Goal: Task Accomplishment & Management: Complete application form

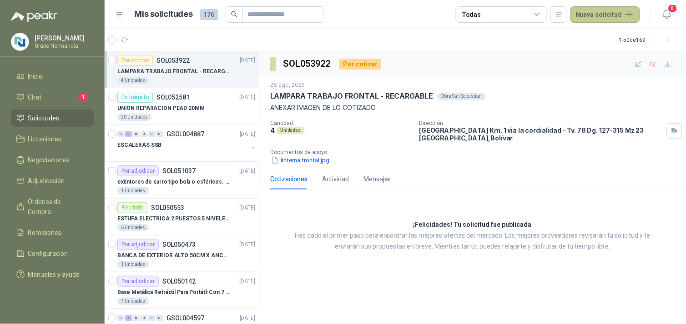
click at [607, 13] on button "Nueva solicitud" at bounding box center [605, 14] width 70 height 16
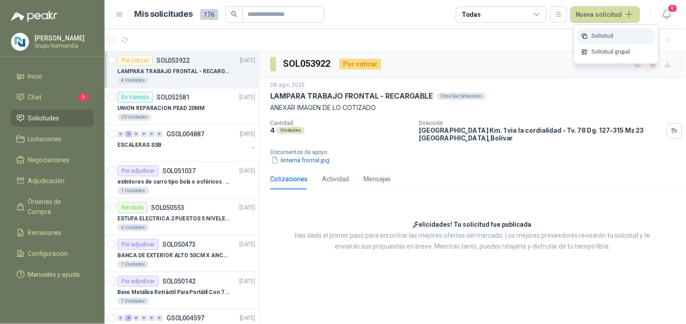
click at [599, 35] on link "Solicitud" at bounding box center [616, 36] width 77 height 16
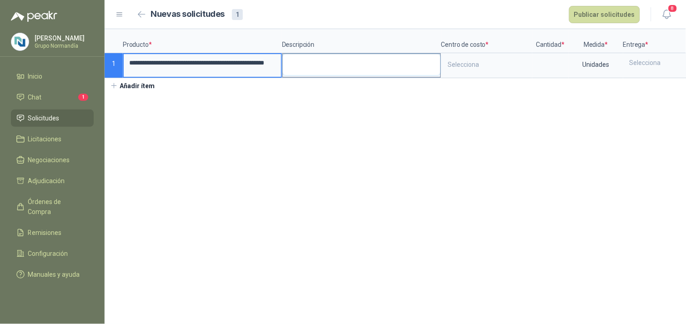
click at [308, 62] on textarea at bounding box center [361, 64] width 157 height 21
type textarea "*"
type textarea "**"
type textarea "***"
type textarea "**"
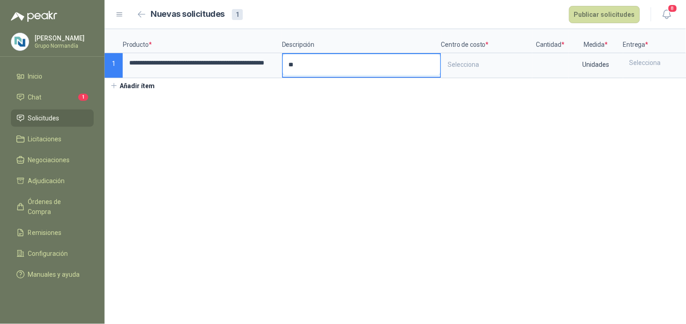
type textarea "*"
type textarea "**"
type textarea "***"
type textarea "****"
type textarea "*****"
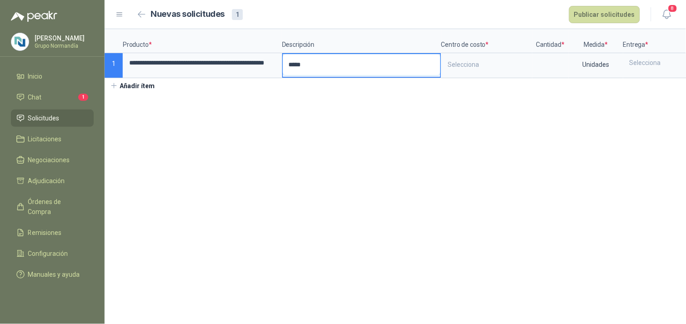
type textarea "******"
type textarea "********"
type textarea "*********"
type textarea "**********"
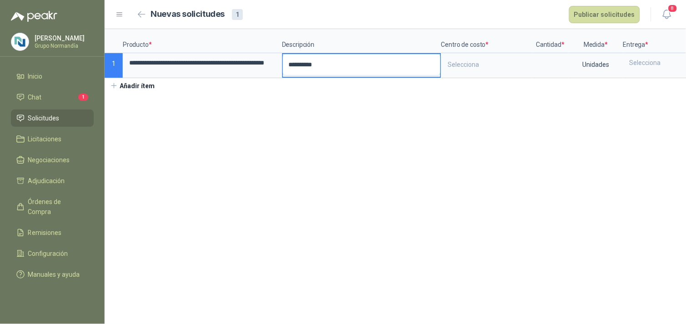
type textarea "**********"
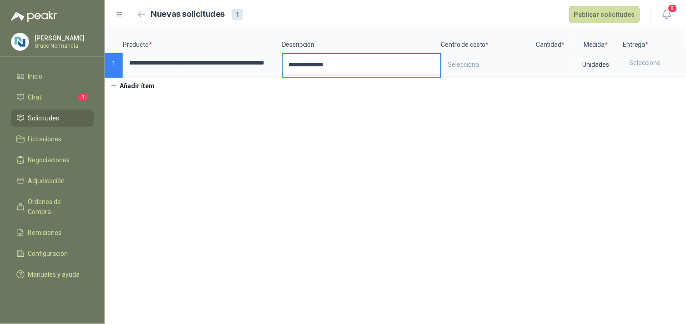
type textarea "**********"
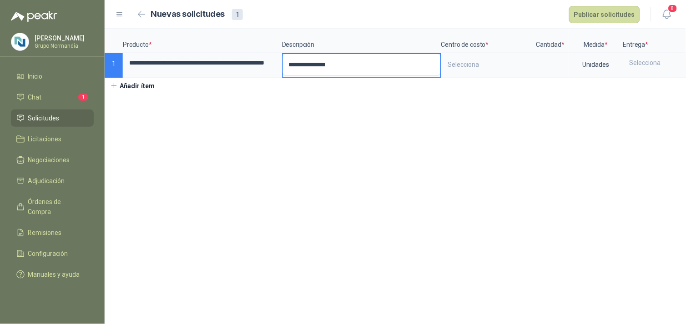
type textarea "**********"
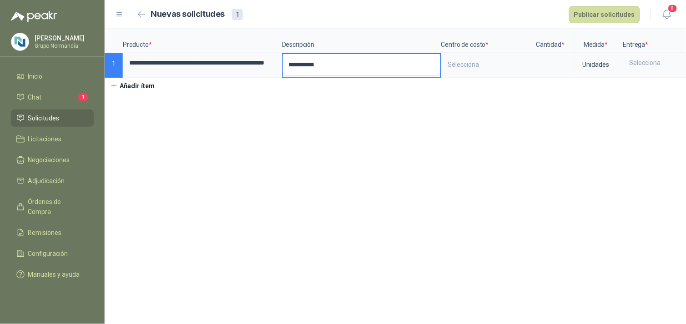
type textarea "**********"
type textarea "*********"
type textarea "**********"
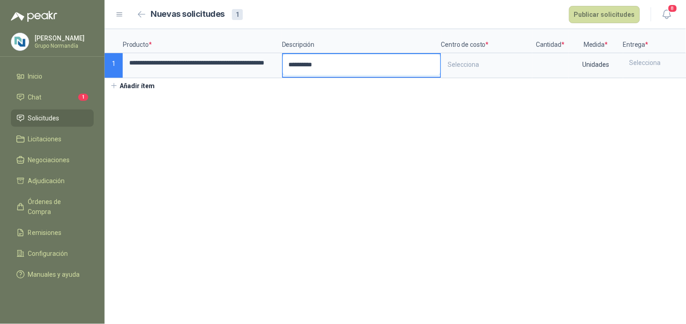
type textarea "**********"
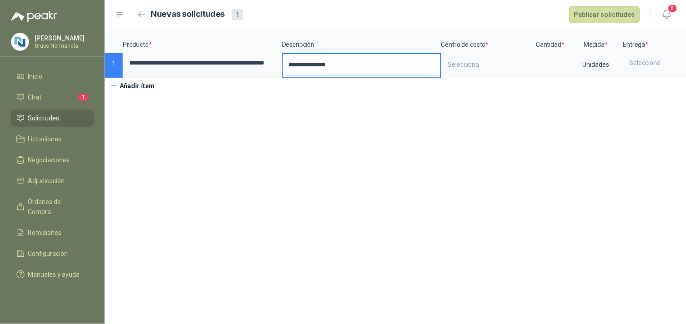
type textarea "**********"
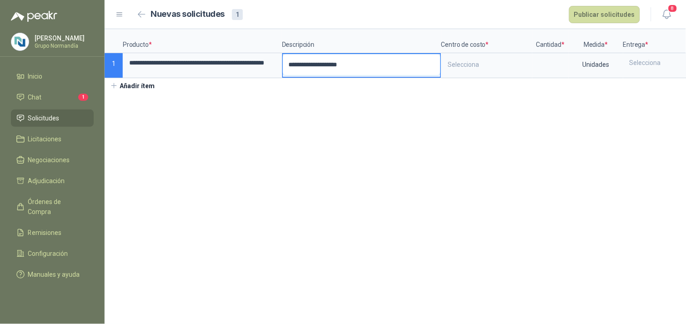
type textarea "**********"
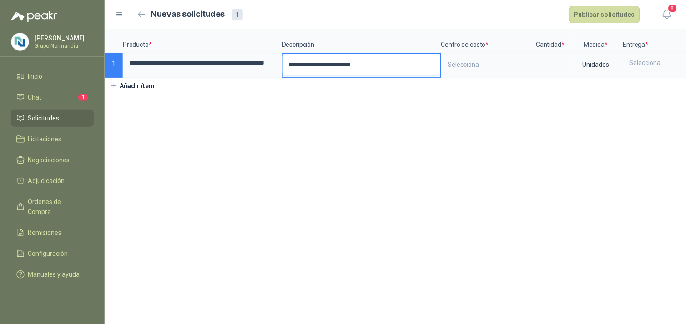
type textarea "**********"
click at [483, 66] on div "Selecciona" at bounding box center [486, 64] width 89 height 21
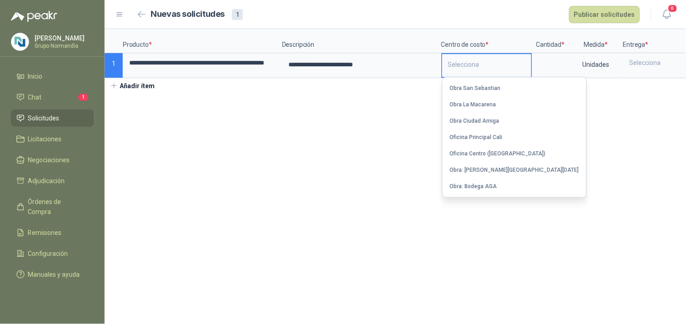
click at [483, 86] on div "Obra San Sebastian" at bounding box center [475, 88] width 51 height 6
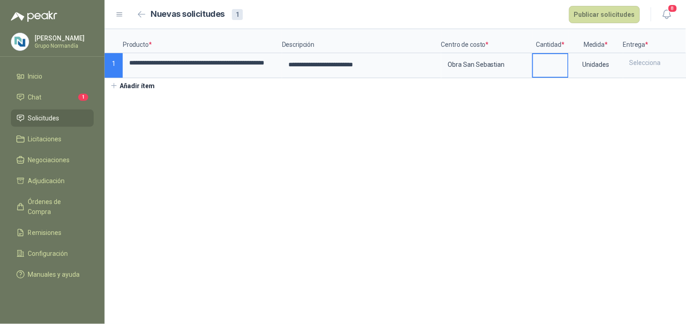
click at [544, 64] on input at bounding box center [550, 63] width 35 height 18
type input "*"
click at [625, 65] on div "Selecciona" at bounding box center [657, 62] width 66 height 17
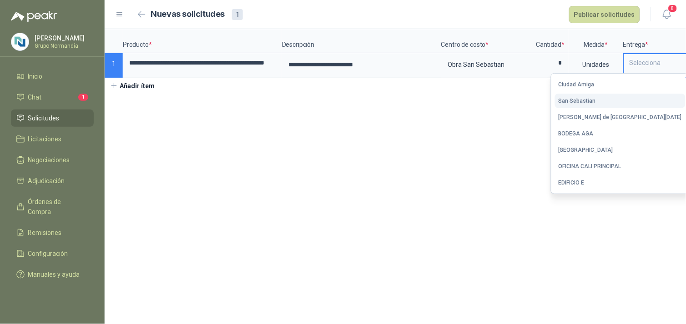
click at [596, 102] on div "San Sebastian" at bounding box center [576, 101] width 37 height 6
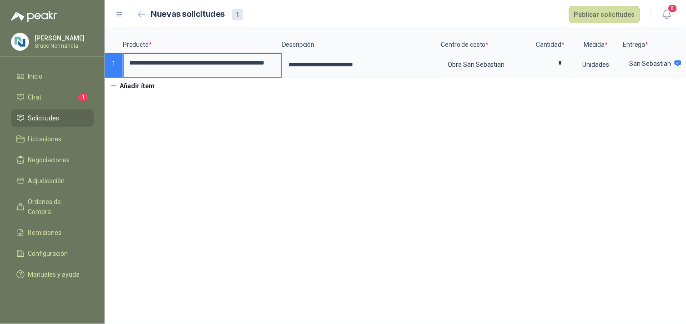
click at [208, 62] on input "**********" at bounding box center [202, 63] width 157 height 18
drag, startPoint x: 180, startPoint y: 63, endPoint x: 287, endPoint y: 63, distance: 106.9
click at [287, 63] on div "**********" at bounding box center [395, 53] width 581 height 49
click at [242, 69] on input "**********" at bounding box center [202, 63] width 157 height 19
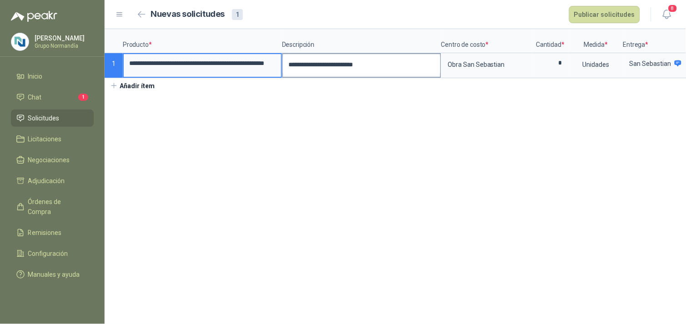
drag, startPoint x: 207, startPoint y: 62, endPoint x: 299, endPoint y: 62, distance: 91.4
click at [299, 62] on div "**********" at bounding box center [395, 53] width 581 height 49
type input "**********"
click at [590, 10] on button "Publicar solicitudes" at bounding box center [604, 14] width 71 height 17
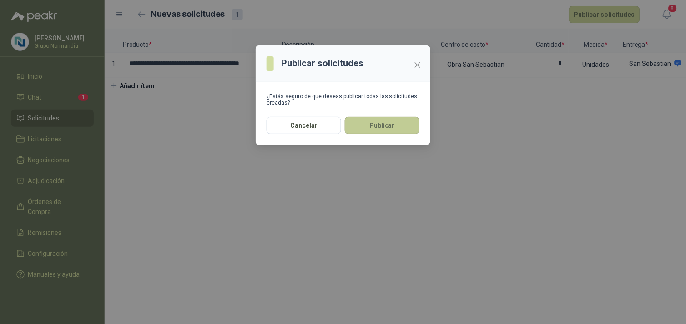
click at [395, 123] on button "Publicar" at bounding box center [382, 125] width 75 height 17
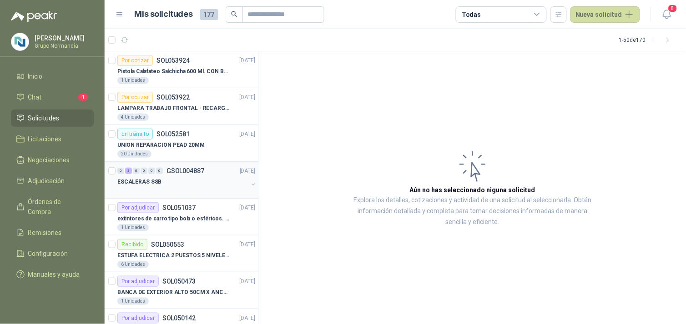
click at [198, 182] on div "ESCALERAS SSB" at bounding box center [182, 181] width 131 height 11
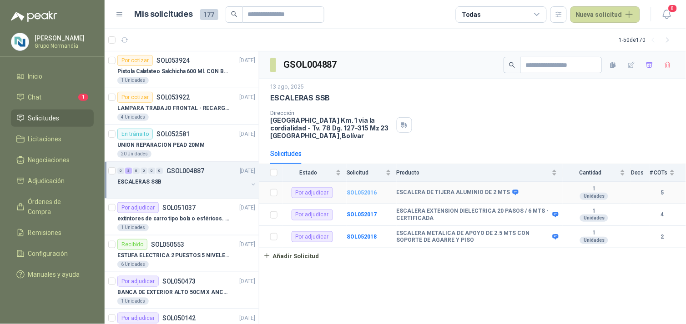
click at [357, 191] on b "SOL052016" at bounding box center [362, 193] width 30 height 6
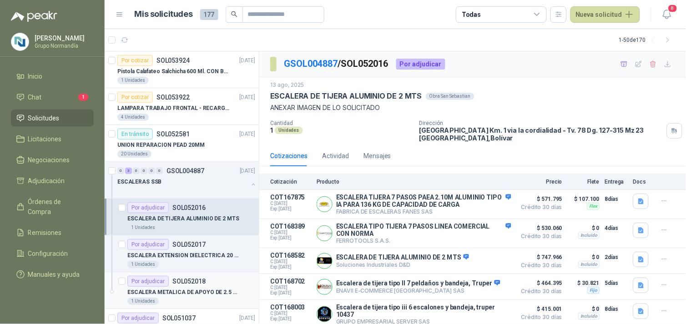
click at [216, 288] on p "ESCALERA METALICA DE APOYO DE 2.5 MTS CON SOPORTE DE AGARRE Y PISO" at bounding box center [183, 292] width 113 height 9
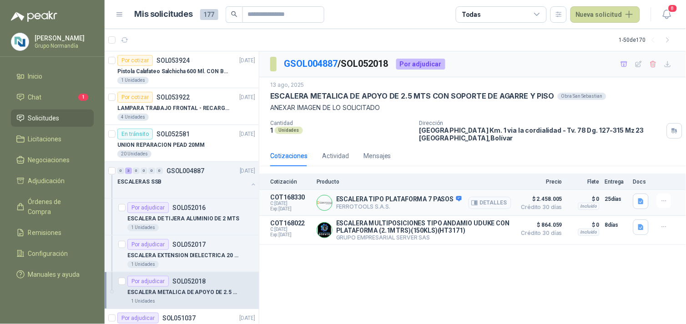
click at [489, 205] on button "Detalles" at bounding box center [489, 203] width 43 height 12
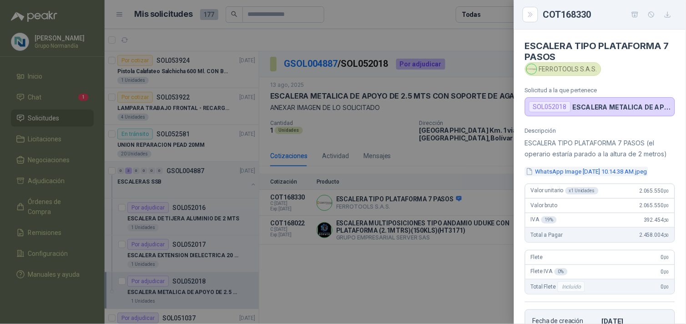
click at [572, 167] on button "WhatsApp Image [DATE] 10.14.38 AM.jpeg" at bounding box center [586, 172] width 123 height 10
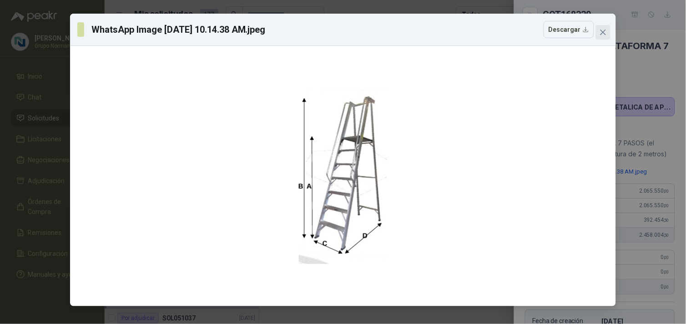
click at [603, 33] on icon "close" at bounding box center [602, 32] width 5 height 5
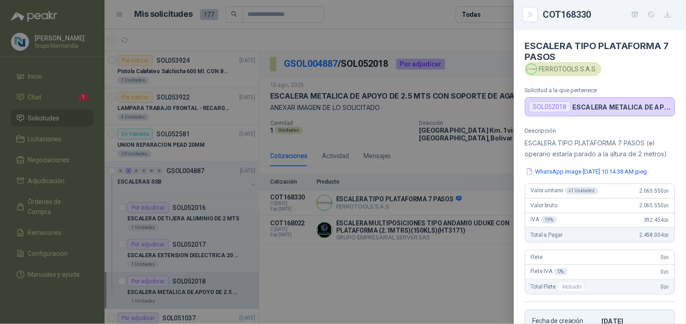
click at [411, 256] on div at bounding box center [343, 162] width 686 height 324
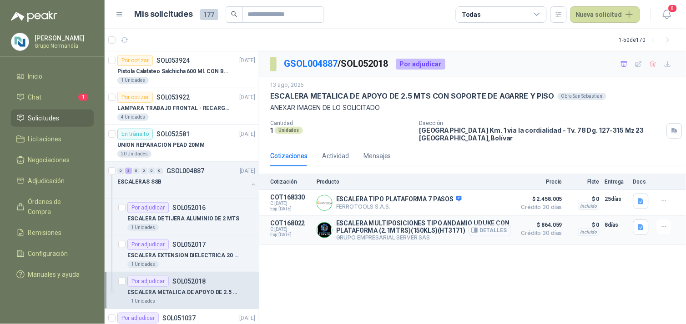
click at [497, 228] on button "Detalles" at bounding box center [489, 230] width 43 height 12
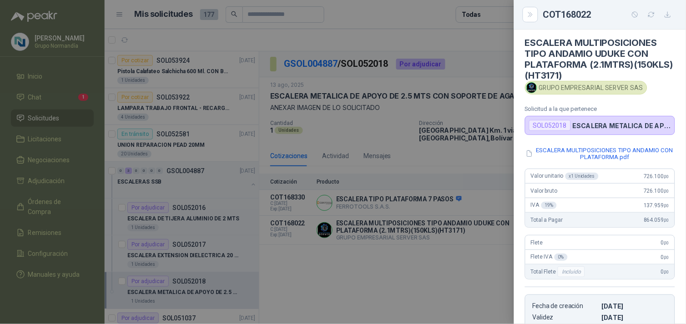
scroll to position [0, 0]
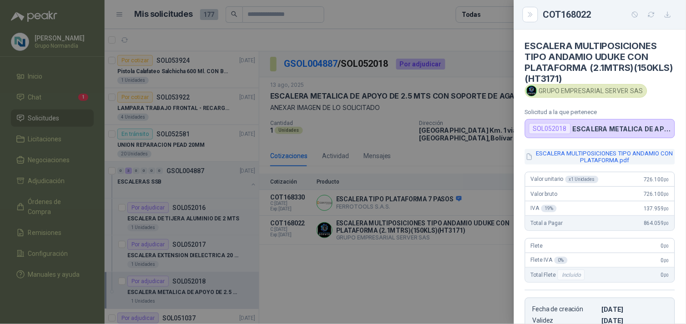
click at [564, 155] on button "ESCALERA MULTIPOSICIONES TIPO ANDAMIO CON PLATAFORMA.pdf" at bounding box center [600, 156] width 150 height 15
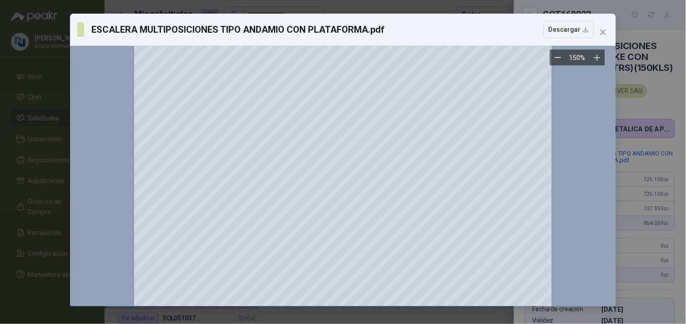
scroll to position [50, 0]
click at [598, 32] on span "Close" at bounding box center [603, 32] width 15 height 7
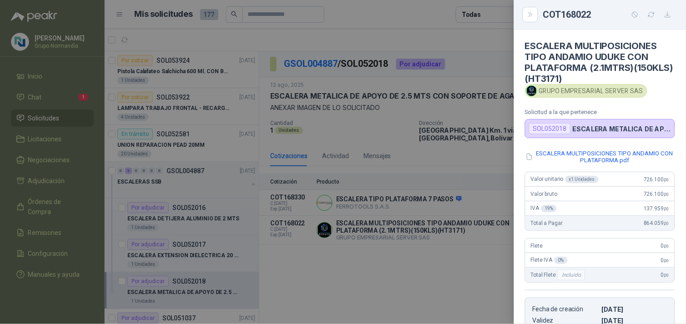
click at [183, 256] on div at bounding box center [343, 162] width 686 height 324
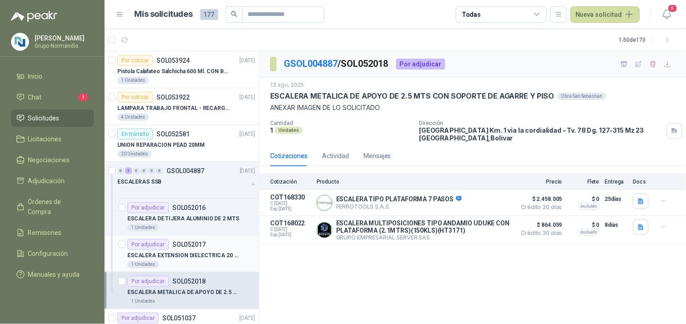
click at [199, 257] on p "ESCALERA EXTENSION DIELECTRICA 20 PASOS / 6 MTS - CERTIFICADA" at bounding box center [183, 256] width 113 height 9
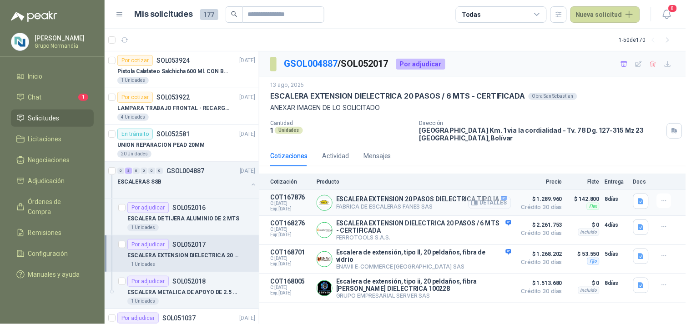
click at [498, 203] on button "Detalles" at bounding box center [489, 203] width 43 height 12
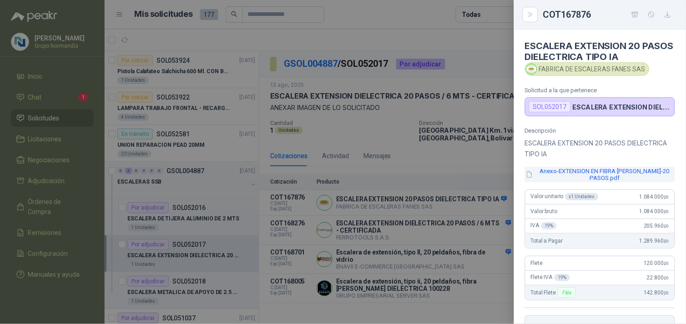
click at [624, 179] on button "Anexo-EXTENSION EN FIBRA [PERSON_NAME]-20 PASOS.pdf" at bounding box center [600, 174] width 150 height 15
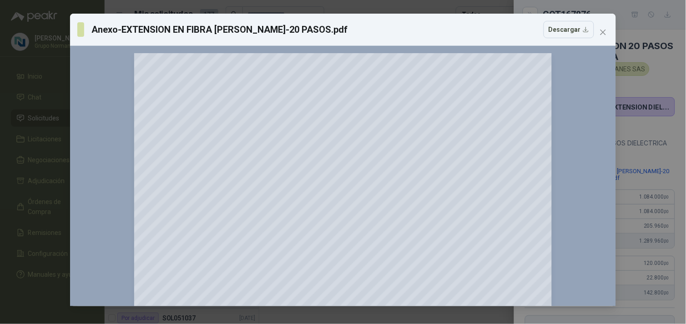
click at [605, 33] on icon "close" at bounding box center [602, 32] width 7 height 7
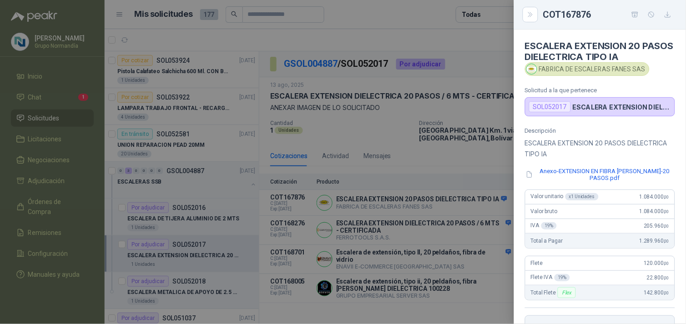
click at [485, 142] on div at bounding box center [343, 162] width 686 height 324
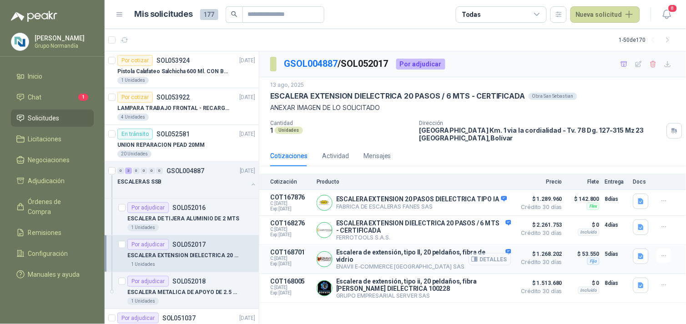
click at [493, 261] on button "Detalles" at bounding box center [489, 259] width 43 height 12
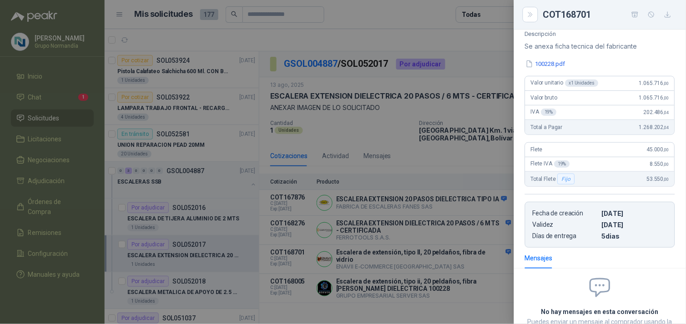
scroll to position [0, 0]
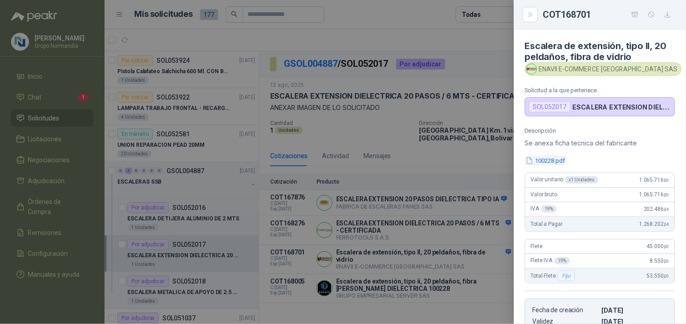
click at [556, 159] on button "100228.pdf" at bounding box center [545, 161] width 41 height 10
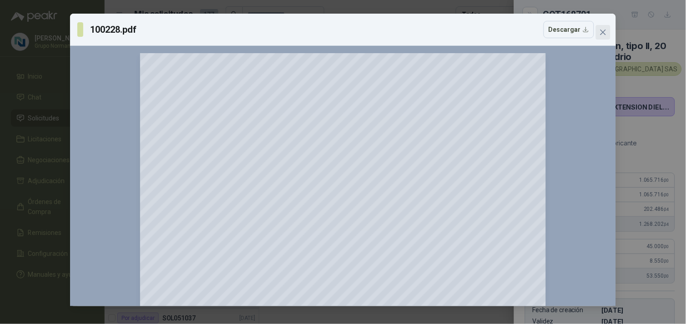
click at [603, 33] on icon "close" at bounding box center [602, 32] width 5 height 5
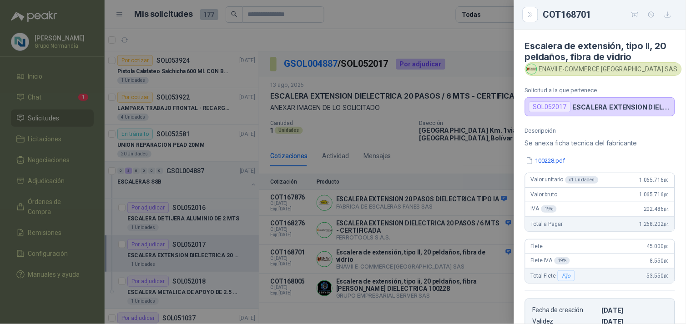
click at [444, 300] on div at bounding box center [343, 162] width 686 height 324
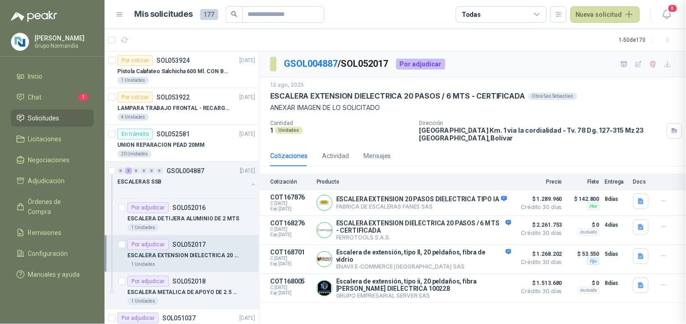
scroll to position [171, 0]
click at [180, 220] on p "ESCALERA DE TIJERA ALUMINIO DE 2 MTS" at bounding box center [183, 219] width 112 height 9
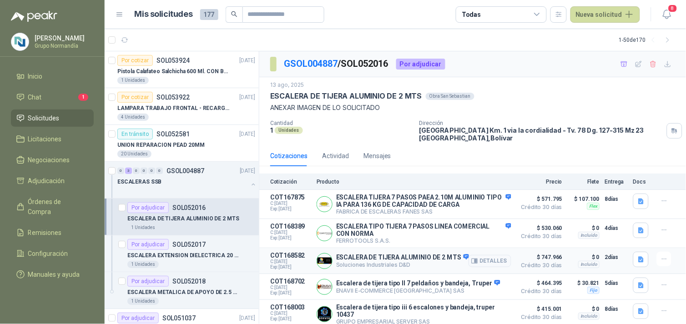
scroll to position [6, 0]
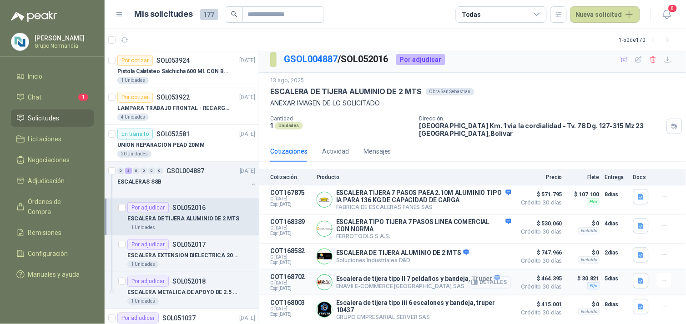
click at [483, 282] on button "Detalles" at bounding box center [489, 283] width 43 height 12
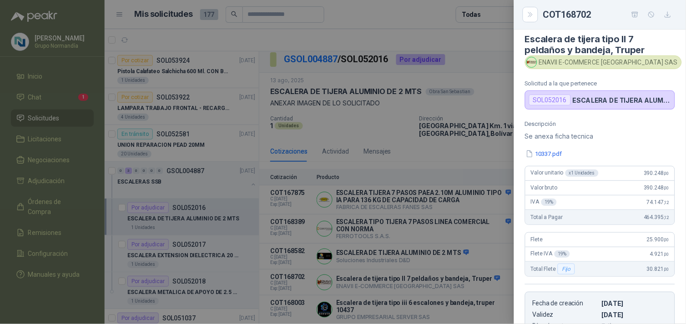
scroll to position [0, 0]
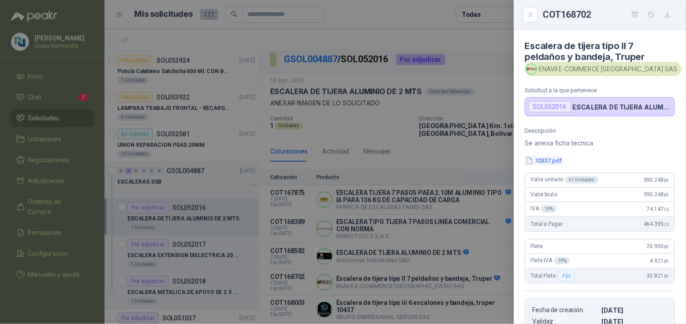
click at [547, 161] on button "10337.pdf" at bounding box center [544, 161] width 38 height 10
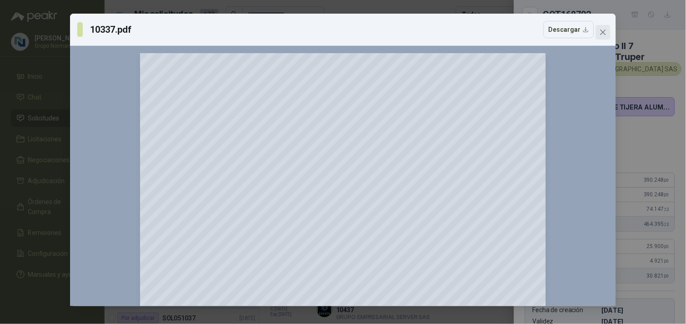
click at [602, 34] on icon "close" at bounding box center [602, 32] width 5 height 5
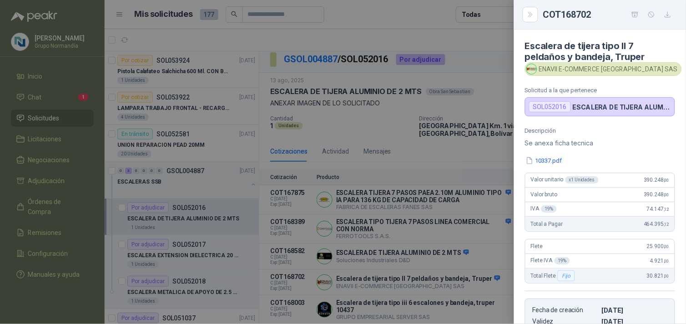
click at [197, 274] on div at bounding box center [343, 162] width 686 height 324
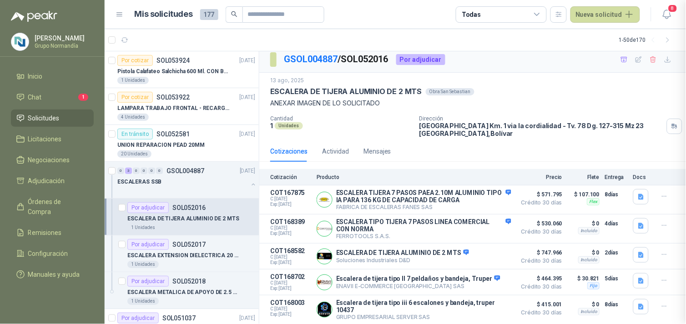
scroll to position [171, 0]
click at [207, 292] on p "ESCALERA METALICA DE APOYO DE 2.5 MTS CON SOPORTE DE AGARRE Y PISO" at bounding box center [183, 292] width 113 height 9
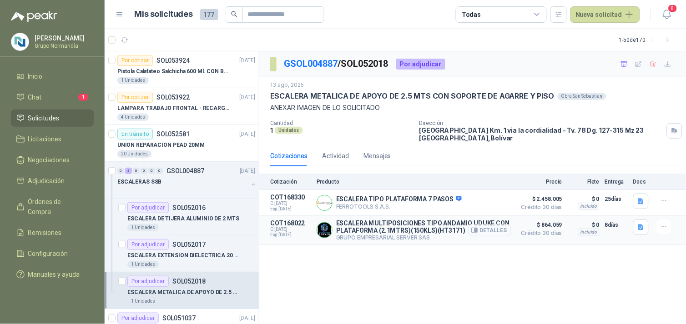
click at [500, 232] on button "Detalles" at bounding box center [489, 230] width 43 height 12
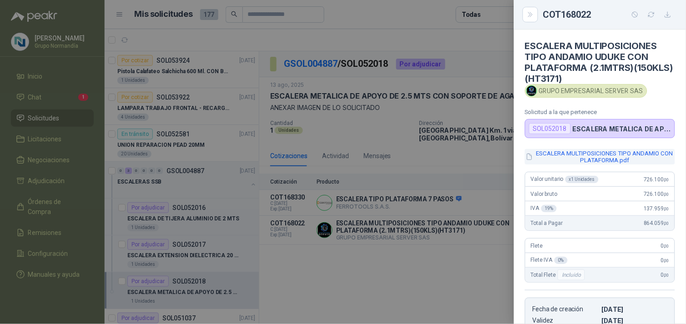
click at [603, 156] on button "ESCALERA MULTIPOSICIONES TIPO ANDAMIO CON PLATAFORMA.pdf" at bounding box center [600, 156] width 150 height 15
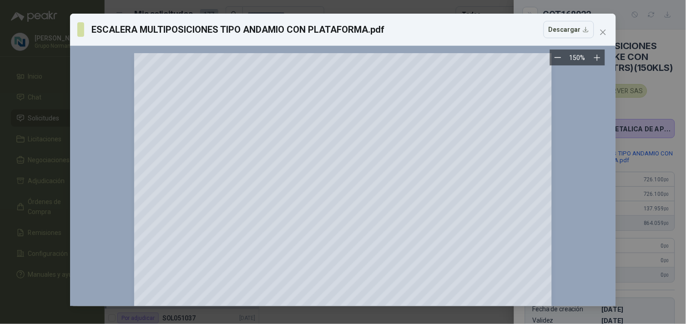
scroll to position [50, 0]
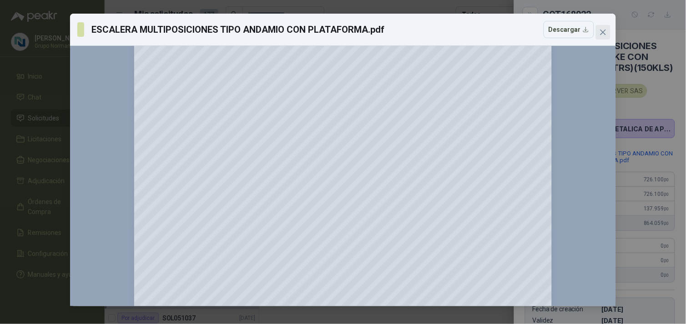
click at [602, 34] on icon "close" at bounding box center [602, 32] width 7 height 7
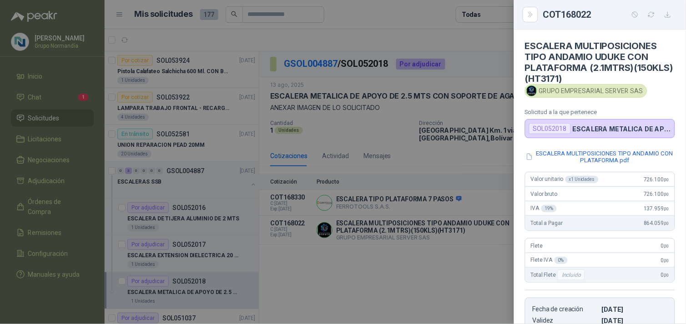
click at [351, 290] on div at bounding box center [343, 162] width 686 height 324
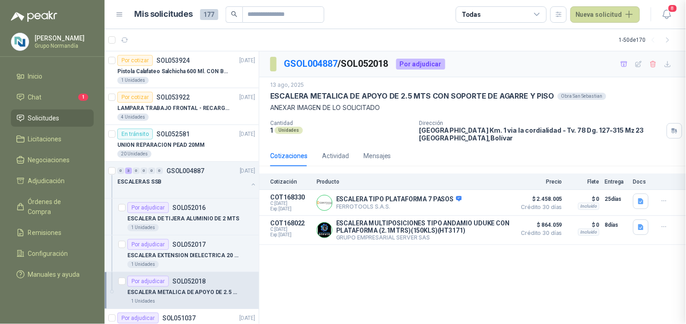
scroll to position [171, 0]
click at [493, 203] on button "Detalles" at bounding box center [489, 203] width 43 height 12
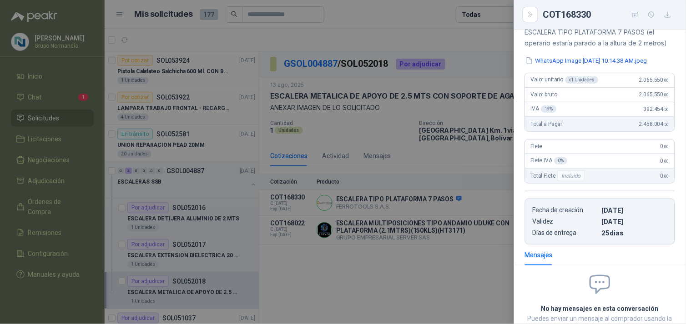
scroll to position [0, 0]
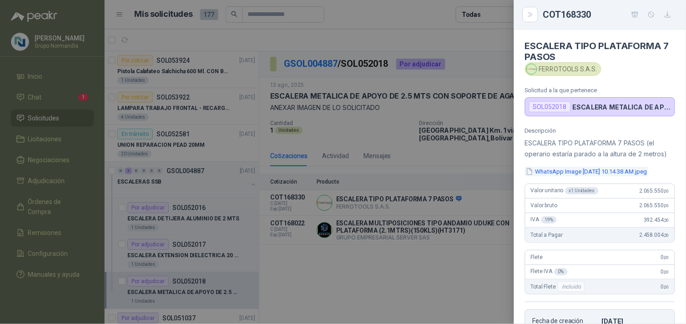
click at [578, 171] on button "WhatsApp Image [DATE] 10.14.38 AM.jpeg" at bounding box center [586, 172] width 123 height 10
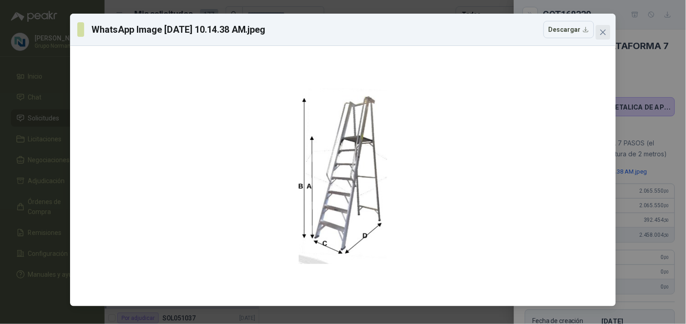
click at [602, 34] on icon "close" at bounding box center [602, 32] width 5 height 5
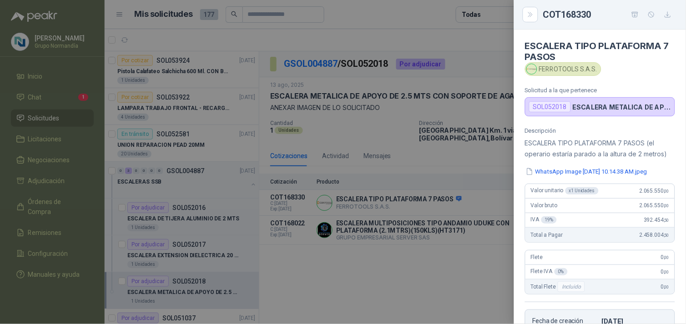
click at [448, 270] on div at bounding box center [343, 162] width 686 height 324
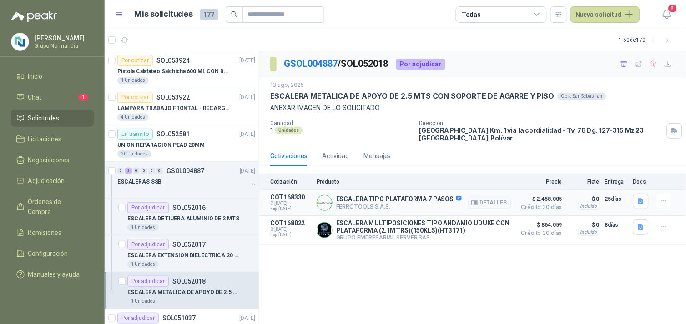
click at [493, 204] on button "Detalles" at bounding box center [489, 203] width 43 height 12
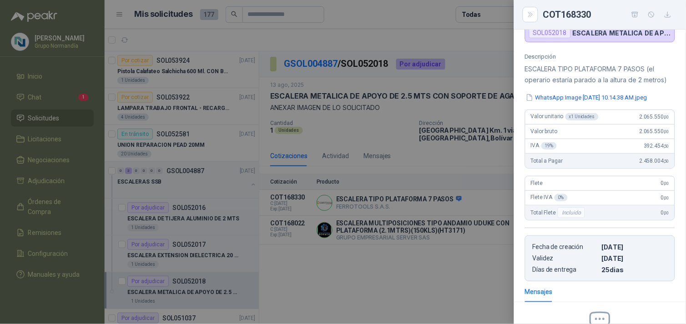
scroll to position [0, 0]
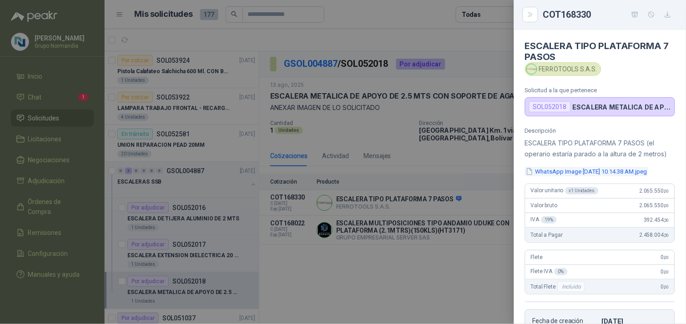
click at [568, 167] on button "WhatsApp Image [DATE] 10.14.38 AM.jpeg" at bounding box center [586, 172] width 123 height 10
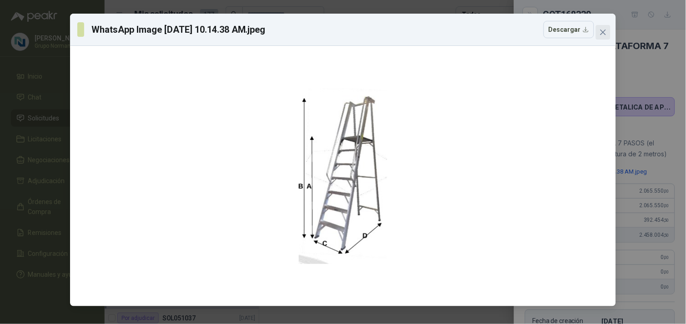
click at [603, 30] on icon "close" at bounding box center [602, 32] width 7 height 7
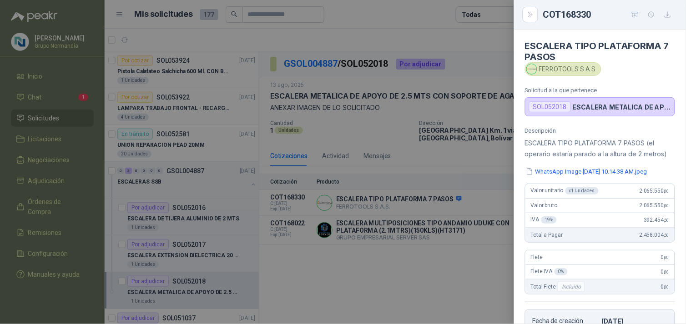
click at [408, 262] on div at bounding box center [343, 162] width 686 height 324
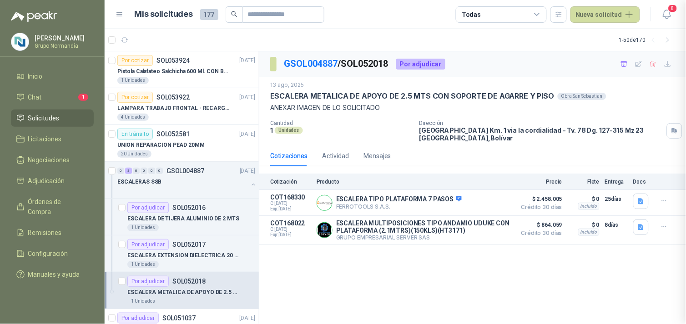
scroll to position [189, 0]
click at [179, 215] on p "ESCALERA DE TIJERA ALUMINIO DE 2 MTS" at bounding box center [183, 219] width 112 height 9
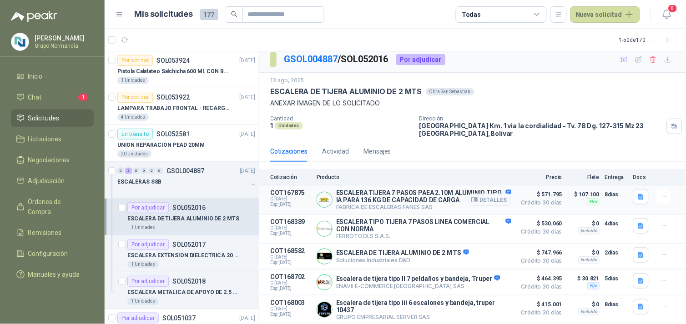
scroll to position [6, 0]
click at [483, 283] on button "Detalles" at bounding box center [489, 283] width 43 height 12
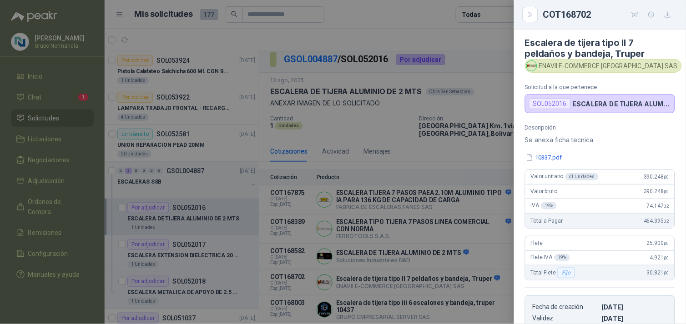
scroll to position [0, 0]
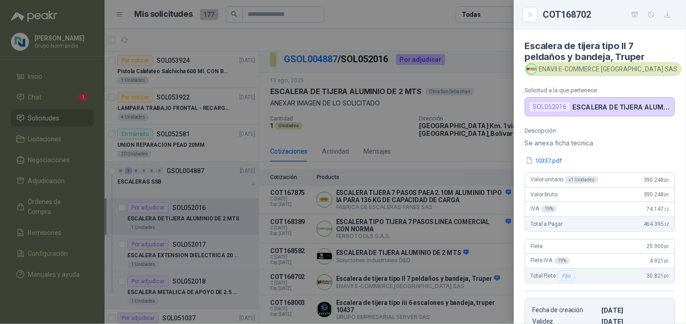
click at [490, 164] on div at bounding box center [343, 162] width 686 height 324
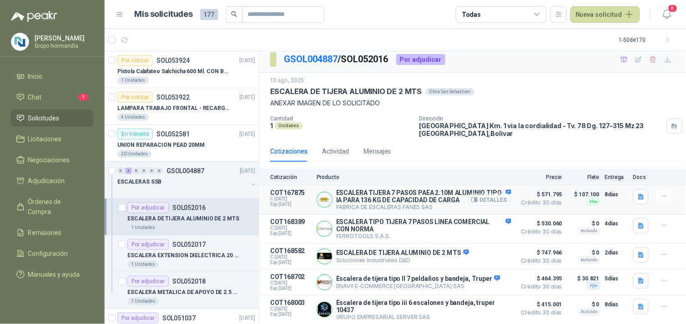
click at [472, 198] on icon "button" at bounding box center [474, 199] width 7 height 7
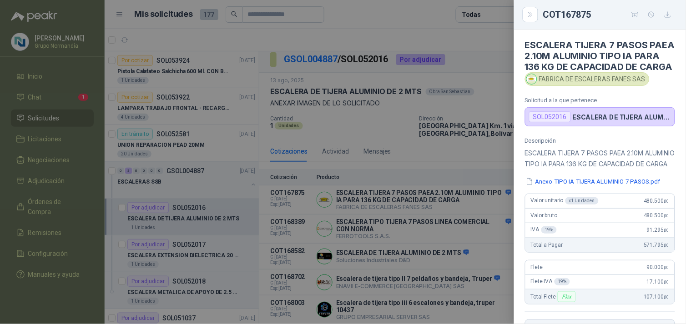
scroll to position [0, 0]
click at [558, 187] on button "Anexo-TIPO IA-TIJERA ALUMINIO-7 PASOS.pdf" at bounding box center [593, 183] width 136 height 10
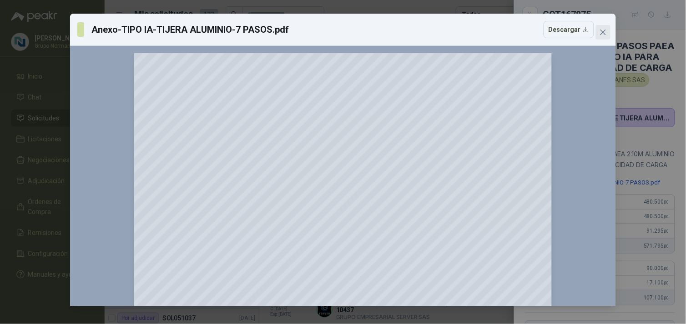
click at [602, 32] on icon "close" at bounding box center [602, 32] width 7 height 7
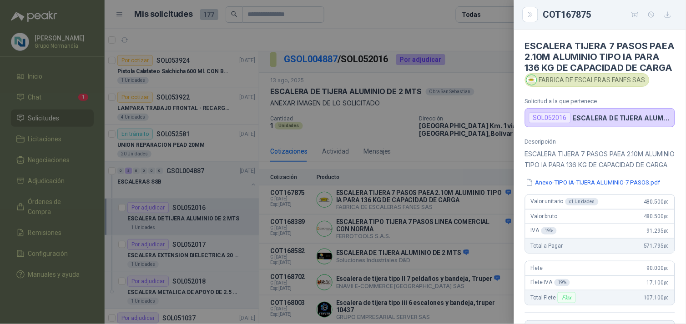
click at [476, 81] on div at bounding box center [343, 162] width 686 height 324
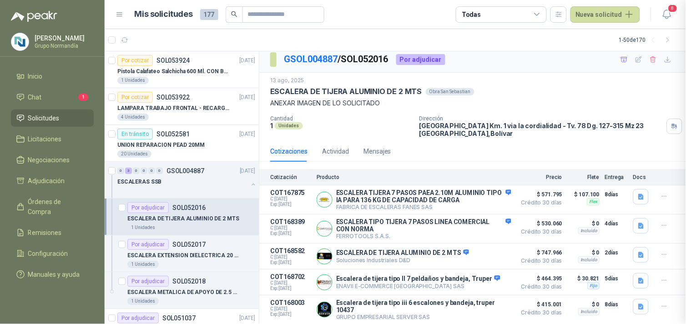
scroll to position [216, 0]
click at [490, 284] on button "Detalles" at bounding box center [489, 283] width 43 height 12
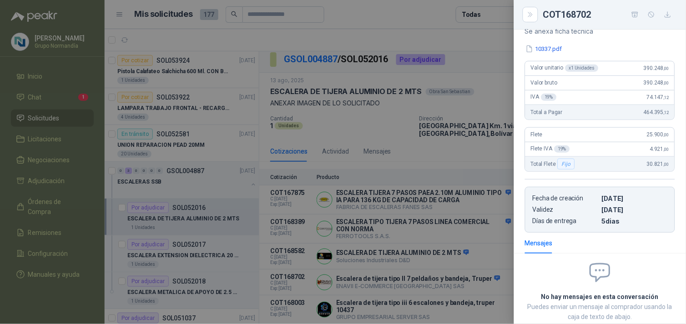
scroll to position [0, 0]
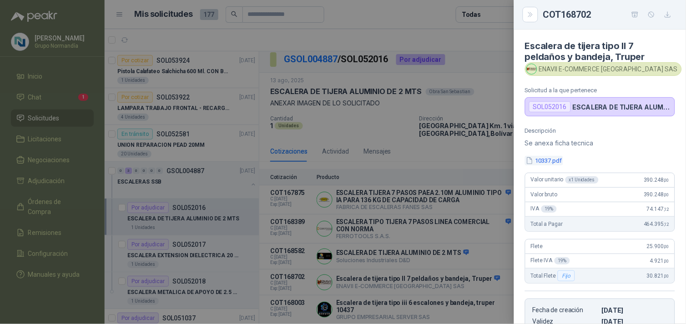
click at [553, 162] on button "10337.pdf" at bounding box center [544, 161] width 38 height 10
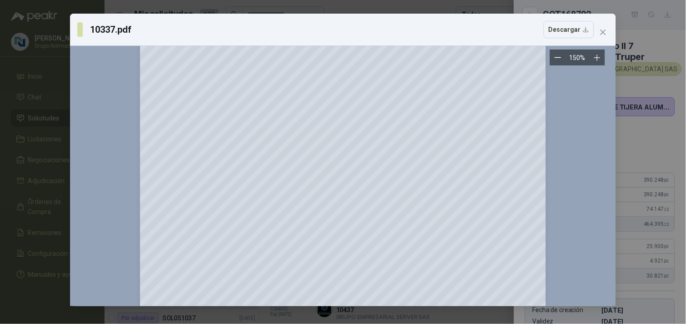
scroll to position [657, 0]
click at [606, 30] on icon "close" at bounding box center [602, 32] width 7 height 7
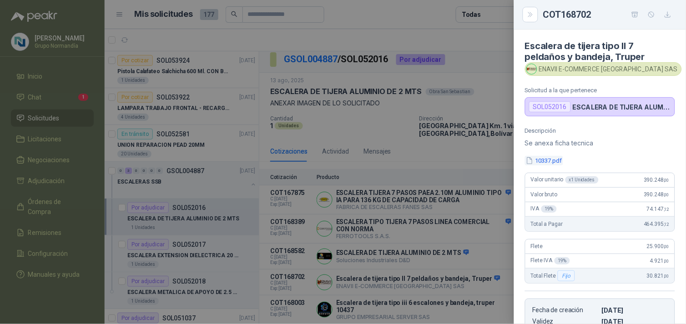
click at [548, 160] on button "10337.pdf" at bounding box center [544, 161] width 38 height 10
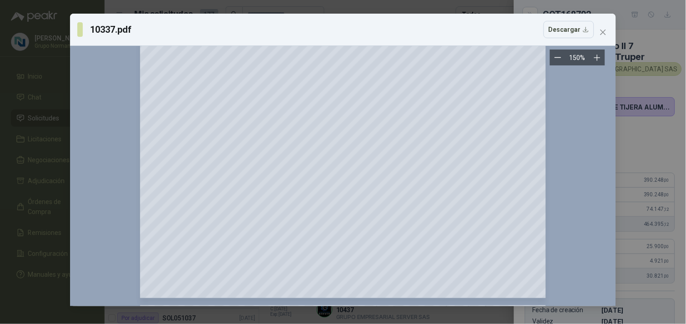
scroll to position [353, 0]
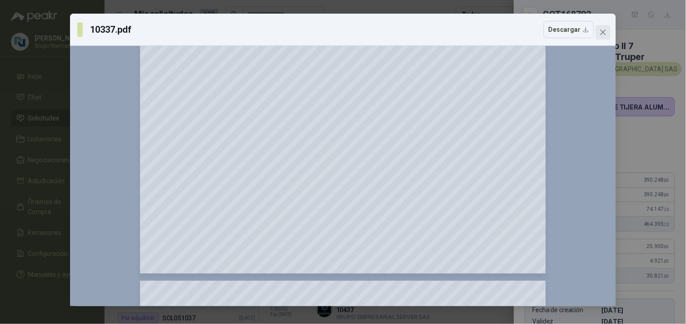
click at [604, 30] on icon "close" at bounding box center [602, 32] width 5 height 5
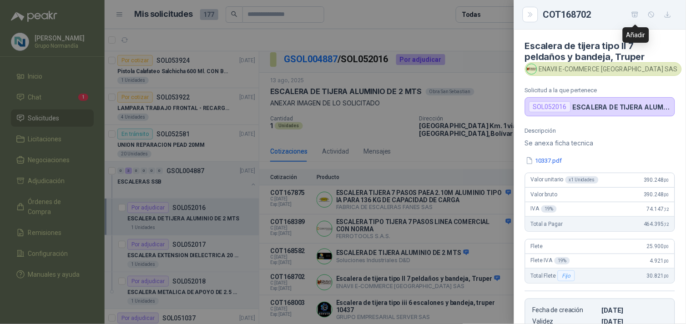
click at [634, 14] on icon "button" at bounding box center [635, 15] width 8 height 8
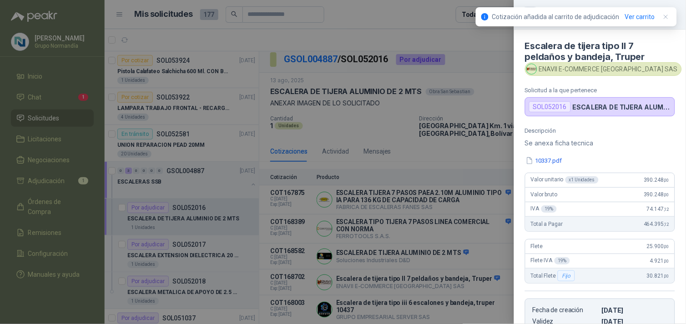
click at [498, 57] on div at bounding box center [343, 162] width 686 height 324
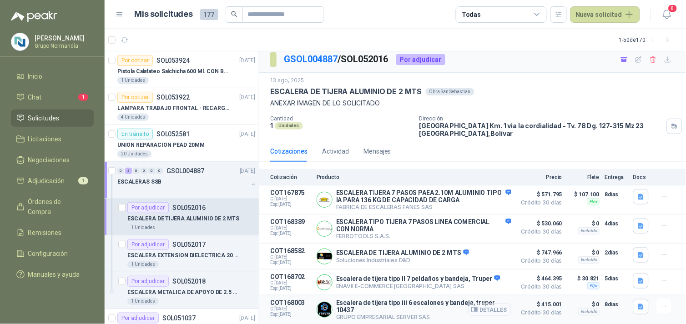
click at [481, 306] on button "Detalles" at bounding box center [489, 310] width 43 height 12
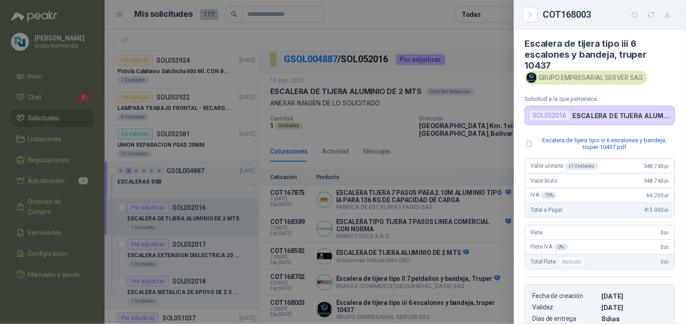
scroll to position [0, 0]
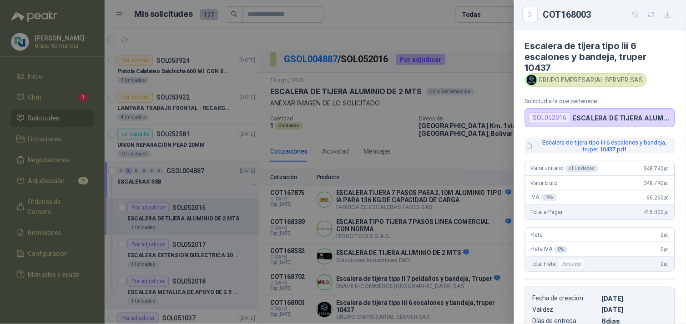
click at [572, 144] on button "Escalera de tijera tipo iii 6 escalones y bandeja, truper 10437.pdf" at bounding box center [600, 145] width 150 height 15
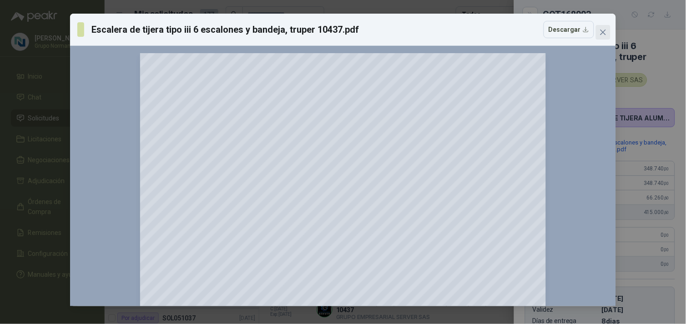
click at [603, 31] on icon "close" at bounding box center [602, 32] width 7 height 7
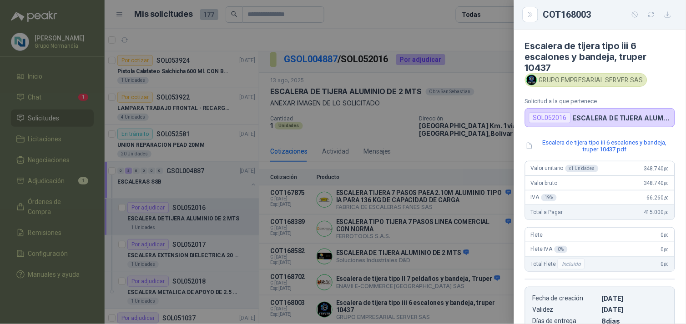
click at [506, 70] on div at bounding box center [343, 162] width 686 height 324
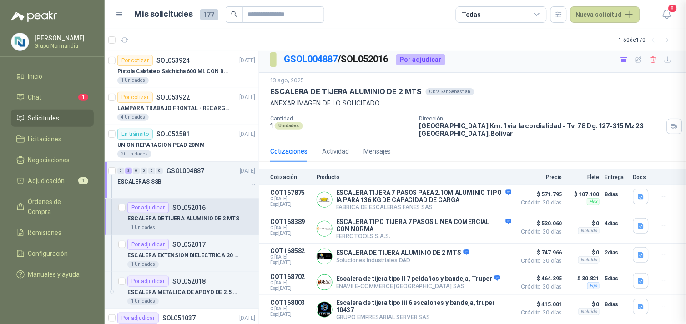
scroll to position [161, 0]
click at [199, 252] on p "ESCALERA EXTENSION DIELECTRICA 20 PASOS / 6 MTS - CERTIFICADA" at bounding box center [183, 256] width 113 height 9
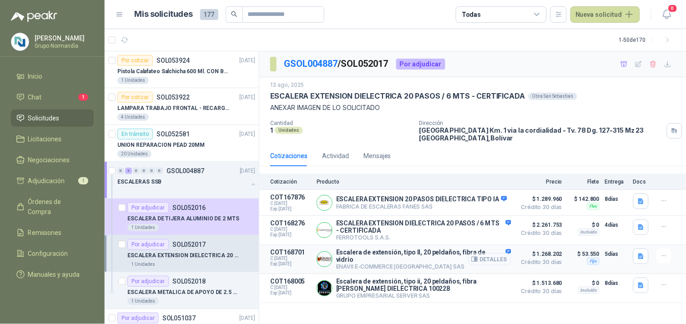
click at [503, 257] on button "Detalles" at bounding box center [489, 259] width 43 height 12
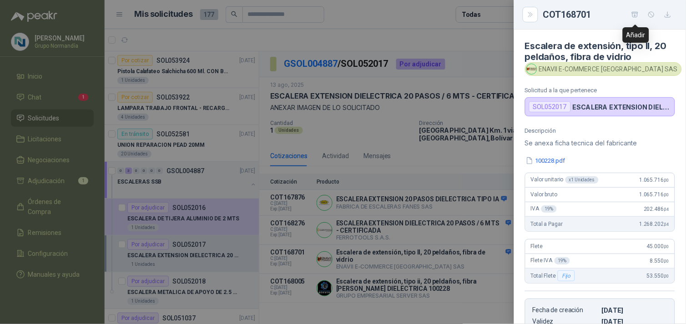
click at [636, 12] on icon "button" at bounding box center [635, 14] width 6 height 5
click at [465, 158] on div at bounding box center [343, 162] width 686 height 324
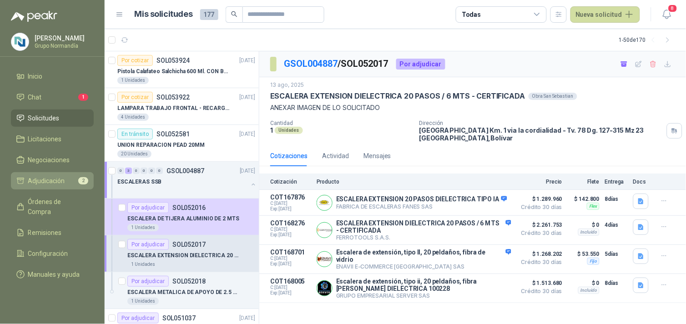
click at [50, 183] on span "Adjudicación" at bounding box center [46, 181] width 37 height 10
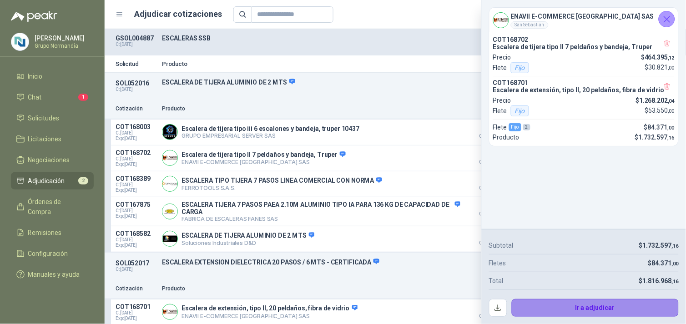
click at [626, 307] on button "Ir a adjudicar" at bounding box center [595, 308] width 167 height 18
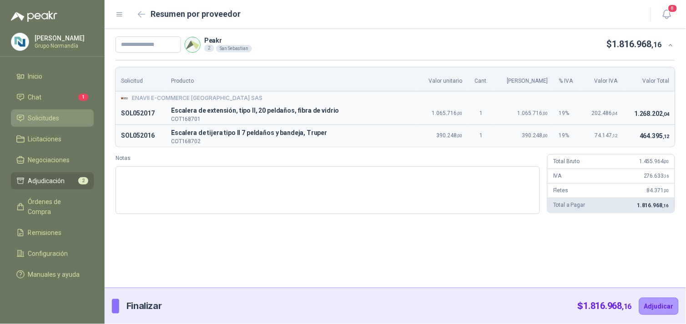
click at [50, 116] on span "Solicitudes" at bounding box center [43, 118] width 31 height 10
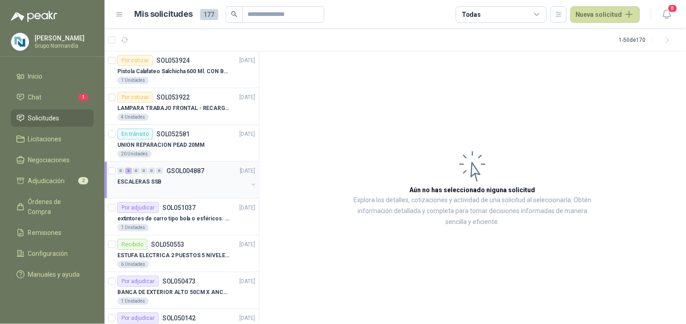
click at [189, 180] on div "ESCALERAS SSB" at bounding box center [182, 181] width 131 height 11
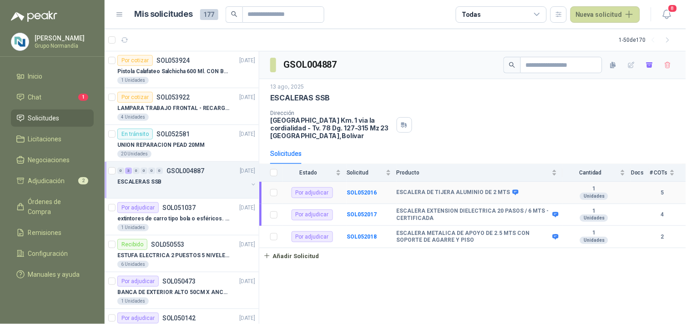
click at [344, 192] on td "Por adjudicar" at bounding box center [315, 193] width 64 height 22
click at [355, 192] on b "SOL052016" at bounding box center [362, 193] width 30 height 6
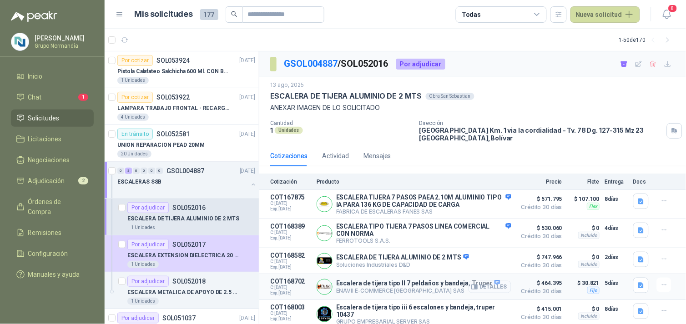
click at [486, 291] on button "Detalles" at bounding box center [489, 287] width 43 height 12
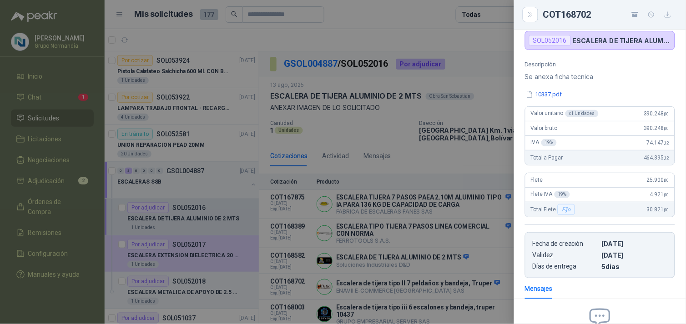
scroll to position [66, 0]
click at [487, 153] on div at bounding box center [343, 162] width 686 height 324
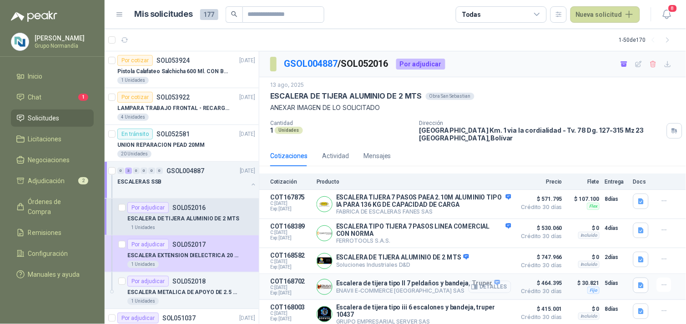
click at [493, 289] on button "Detalles" at bounding box center [489, 287] width 43 height 12
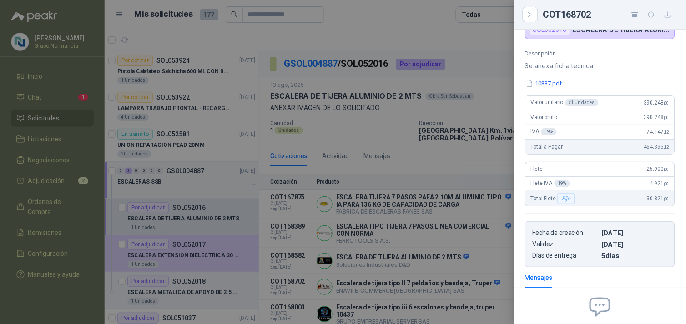
scroll to position [70, 0]
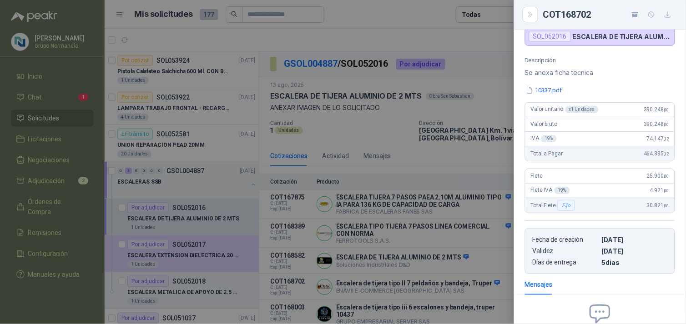
click at [501, 147] on div at bounding box center [343, 162] width 686 height 324
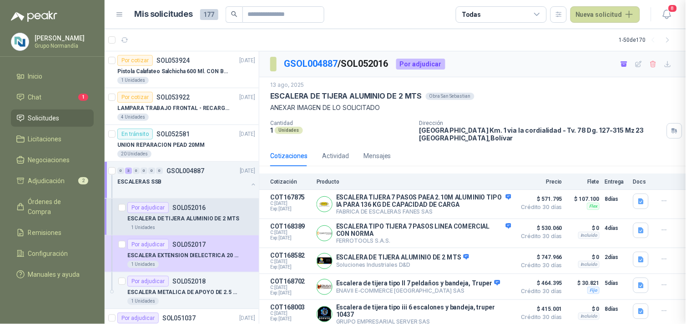
scroll to position [171, 0]
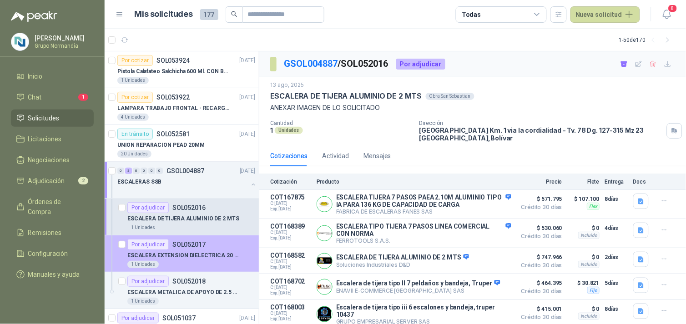
click at [187, 253] on p "ESCALERA EXTENSION DIELECTRICA 20 PASOS / 6 MTS - CERTIFICADA" at bounding box center [183, 256] width 113 height 9
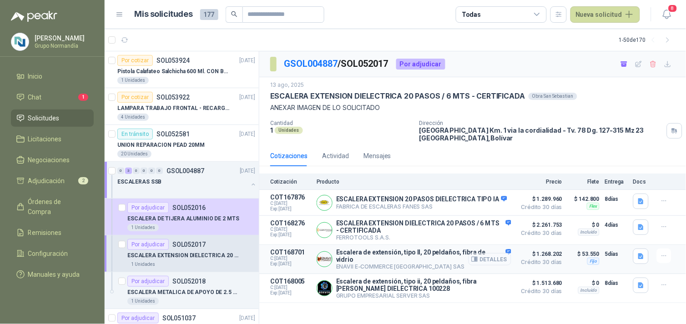
click at [490, 257] on button "Detalles" at bounding box center [489, 259] width 43 height 12
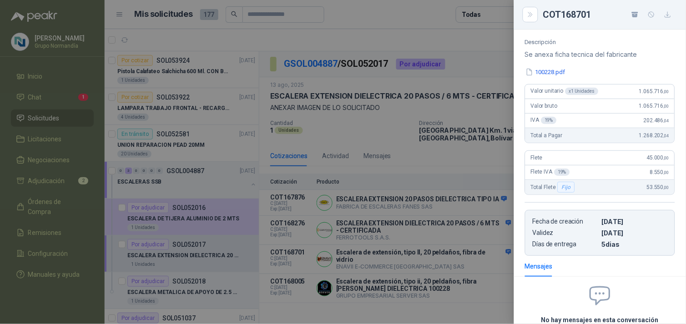
scroll to position [66, 0]
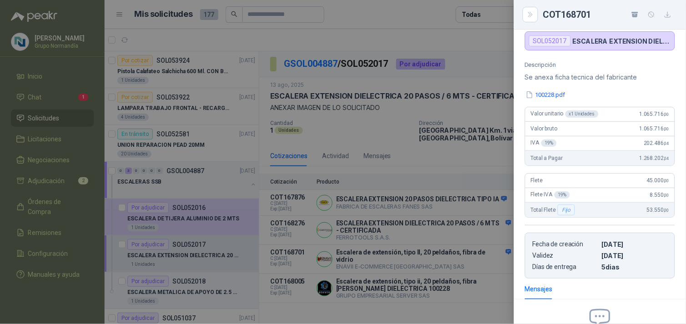
click at [447, 152] on div at bounding box center [343, 162] width 686 height 324
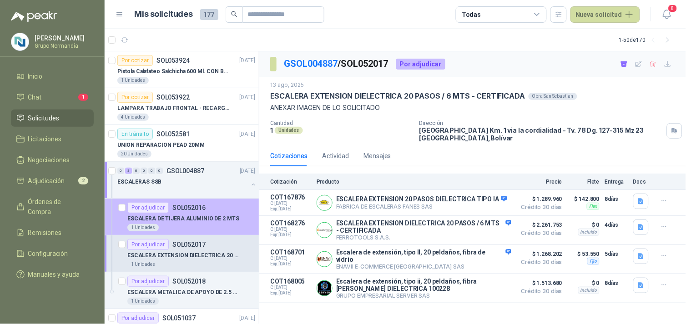
click at [205, 213] on div "ESCALERA DE TIJERA ALUMINIO DE 2 MTS" at bounding box center [191, 218] width 128 height 11
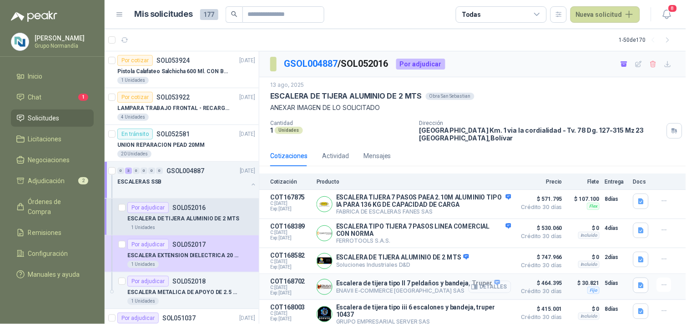
click at [481, 292] on button "Detalles" at bounding box center [489, 287] width 43 height 12
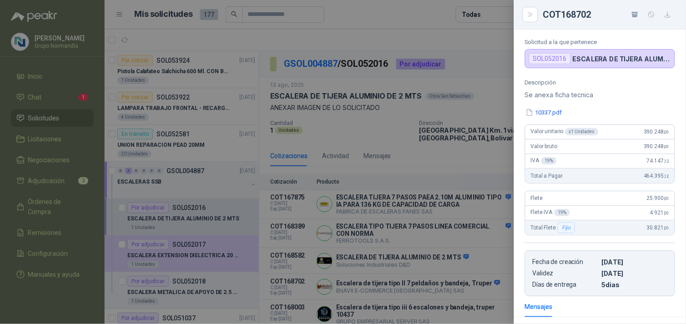
scroll to position [66, 0]
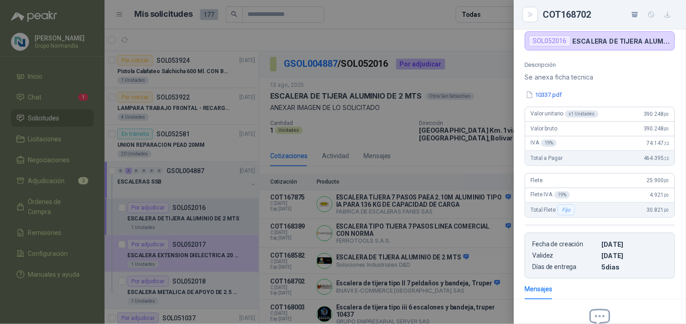
click at [66, 183] on div at bounding box center [343, 162] width 686 height 324
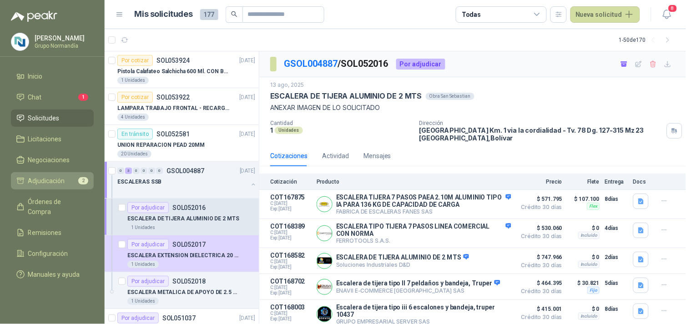
click at [30, 182] on span "Adjudicación" at bounding box center [46, 181] width 37 height 10
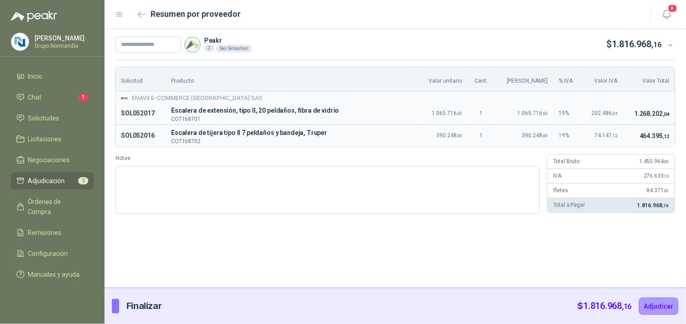
drag, startPoint x: 566, startPoint y: 257, endPoint x: 548, endPoint y: 247, distance: 20.4
click at [566, 257] on div "Peakr 2 [GEOGRAPHIC_DATA][PERSON_NAME] $ 1.816.968 ,16 Solicitud Producto Valor…" at bounding box center [395, 158] width 581 height 259
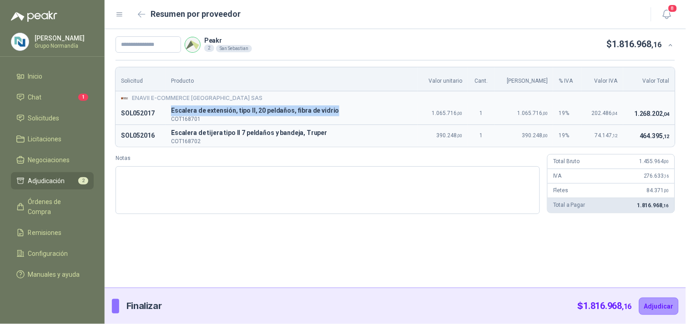
drag, startPoint x: 173, startPoint y: 109, endPoint x: 337, endPoint y: 110, distance: 163.7
click at [337, 110] on span "Escalera de extensión, tipo II, 20 peldaños, fibra de vidrio" at bounding box center [291, 111] width 241 height 11
copy span "Escalera de extensión, tipo II, 20 peldaños, fibra de vidrio"
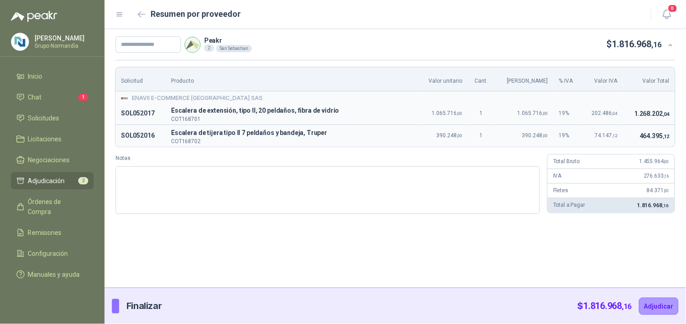
drag, startPoint x: 198, startPoint y: 141, endPoint x: 182, endPoint y: 137, distance: 16.6
click at [198, 141] on p "COT168702" at bounding box center [291, 141] width 241 height 5
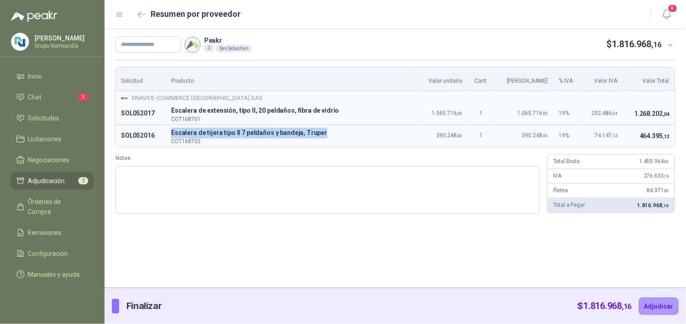
drag, startPoint x: 173, startPoint y: 132, endPoint x: 327, endPoint y: 134, distance: 154.6
click at [327, 134] on span "Escalera de tijera tipo II 7 peldaños y bandeja, Truper" at bounding box center [291, 133] width 241 height 11
copy span "Escalera de tijera tipo II 7 peldaños y bandeja, Truper"
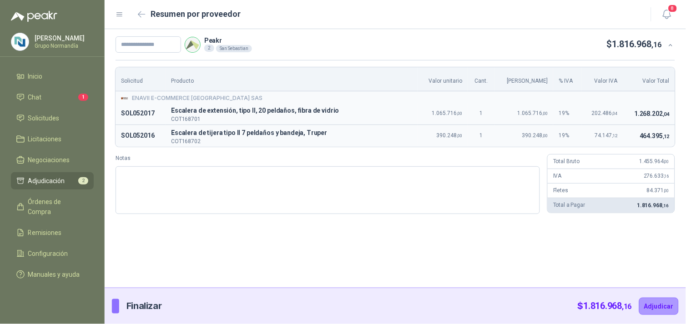
click at [588, 256] on div "Peakr 2 [GEOGRAPHIC_DATA][PERSON_NAME] $ 1.816.968 ,16 Solicitud Producto Valor…" at bounding box center [395, 158] width 581 height 259
click at [46, 98] on li "Chat 1" at bounding box center [52, 97] width 72 height 10
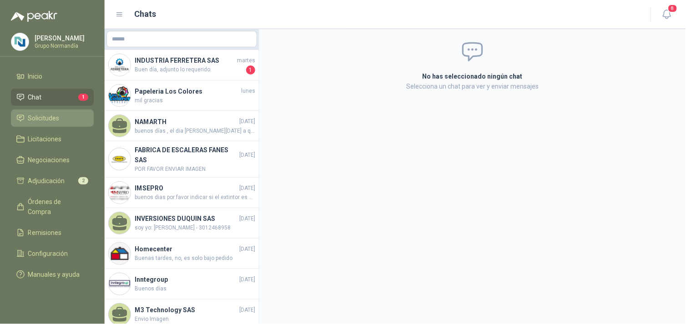
click at [43, 116] on span "Solicitudes" at bounding box center [43, 118] width 31 height 10
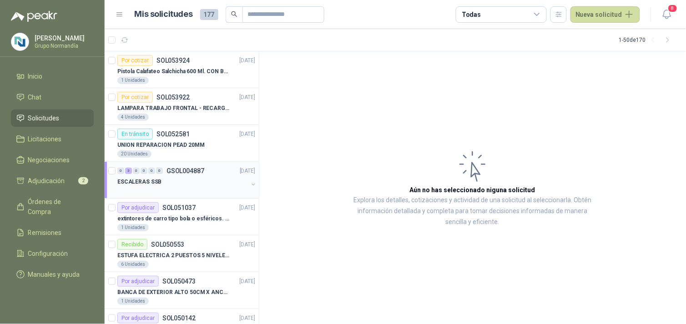
click at [211, 178] on div "ESCALERAS SSB" at bounding box center [182, 181] width 131 height 11
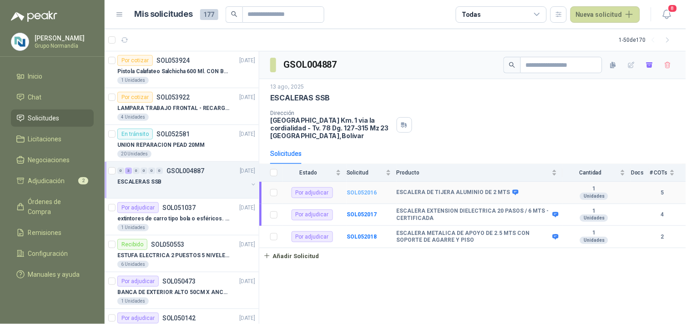
click at [370, 192] on b "SOL052016" at bounding box center [362, 193] width 30 height 6
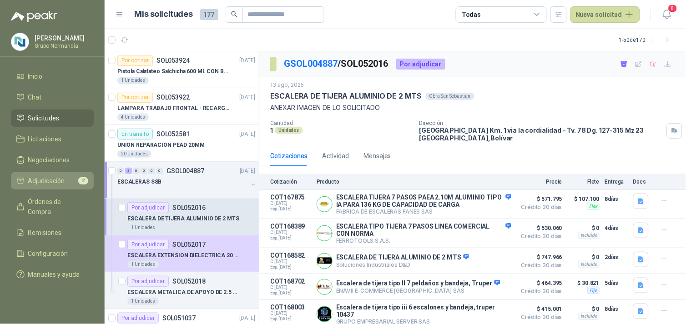
click at [52, 181] on span "Adjudicación" at bounding box center [46, 181] width 37 height 10
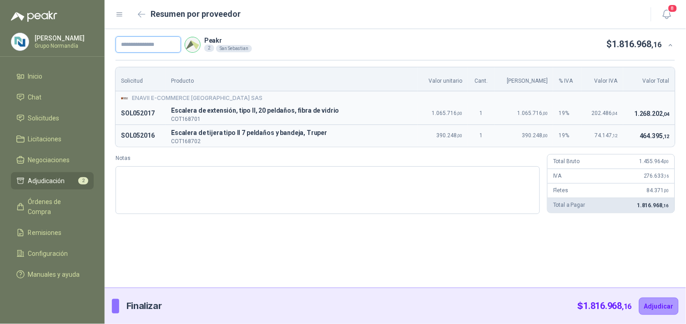
click at [165, 41] on input "text" at bounding box center [148, 44] width 65 height 16
type input "****"
click at [660, 309] on button "Adjudicar" at bounding box center [659, 306] width 40 height 17
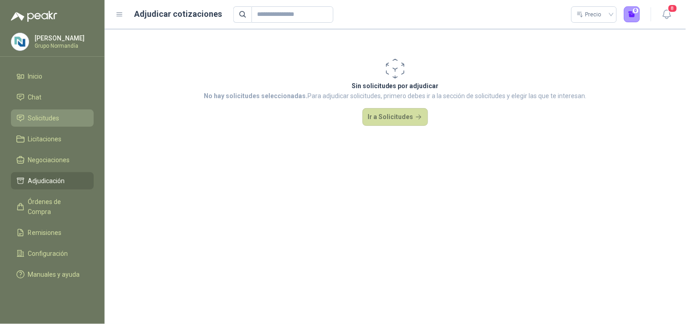
click at [45, 116] on span "Solicitudes" at bounding box center [43, 118] width 31 height 10
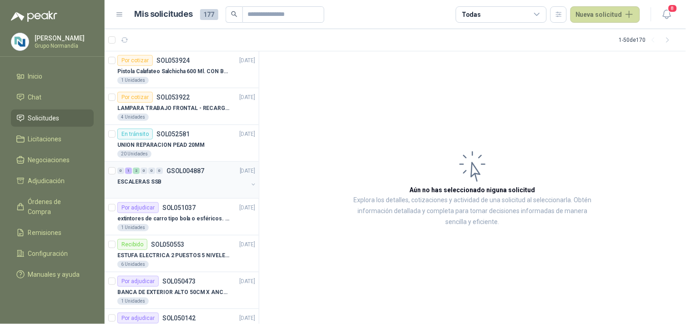
click at [188, 178] on div "ESCALERAS SSB" at bounding box center [182, 181] width 131 height 11
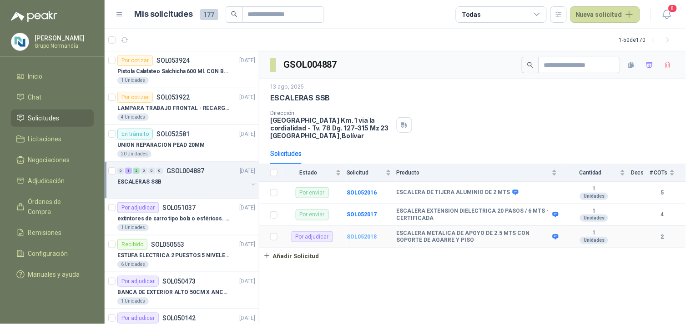
click at [361, 234] on b "SOL052018" at bounding box center [362, 237] width 30 height 6
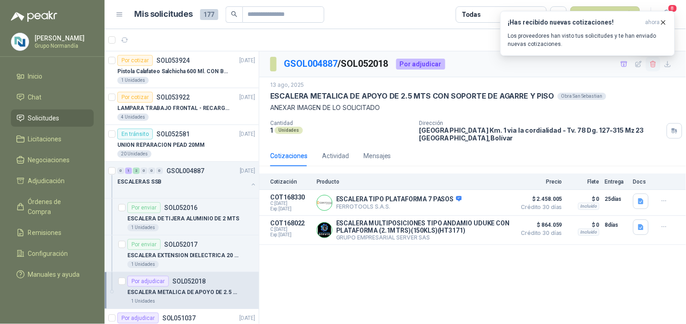
click at [653, 61] on body "[PERSON_NAME] Grupo [PERSON_NAME] Inicio Chat Solicitudes Licitaciones Negociac…" at bounding box center [343, 162] width 686 height 324
click at [653, 64] on icon "button" at bounding box center [652, 64] width 5 height 6
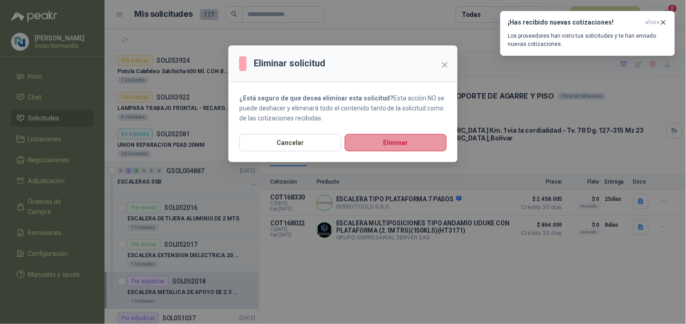
click at [393, 142] on button "Eliminar" at bounding box center [396, 142] width 102 height 17
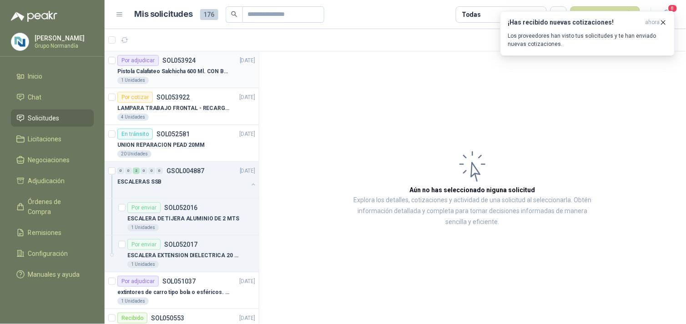
click at [176, 71] on p "Pistola Calafateo Salchicha 600 Ml. CON BOQUILLA" at bounding box center [173, 71] width 113 height 9
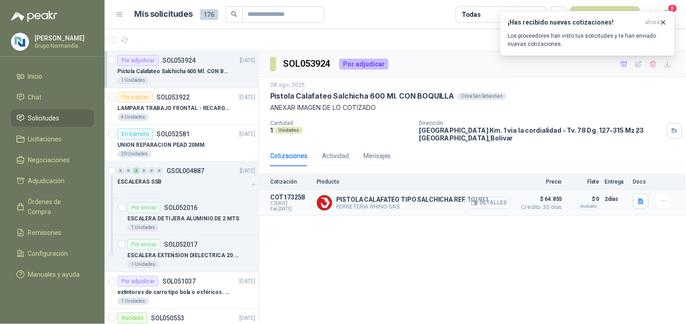
click at [493, 201] on button "Detalles" at bounding box center [489, 203] width 43 height 12
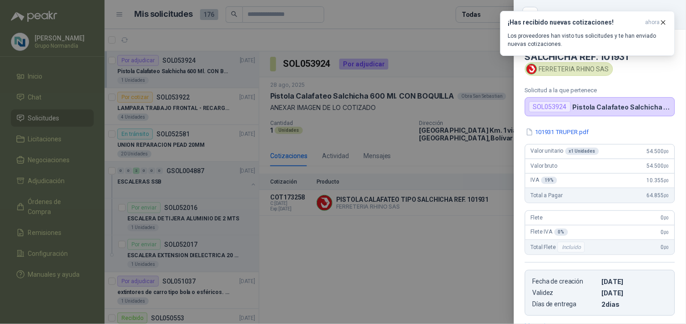
click at [573, 126] on div "PISTOLA CALAFATEO TIPO SALCHICHA REF. 101931 FERRETERIA RHINO SAS Solicitud a l…" at bounding box center [600, 177] width 172 height 295
click at [573, 131] on button "101931 TRUPER.pdf" at bounding box center [557, 132] width 65 height 10
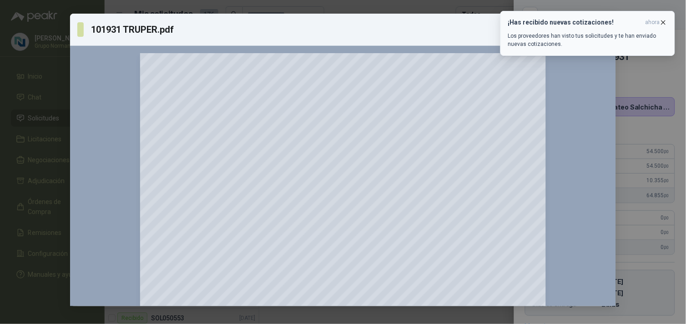
click at [663, 21] on icon "button" at bounding box center [663, 23] width 8 height 8
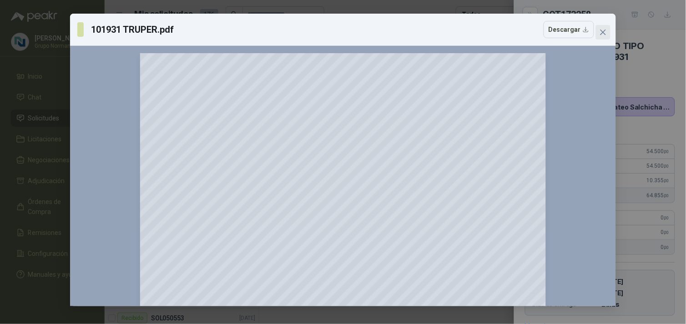
click at [599, 30] on icon "close" at bounding box center [602, 32] width 7 height 7
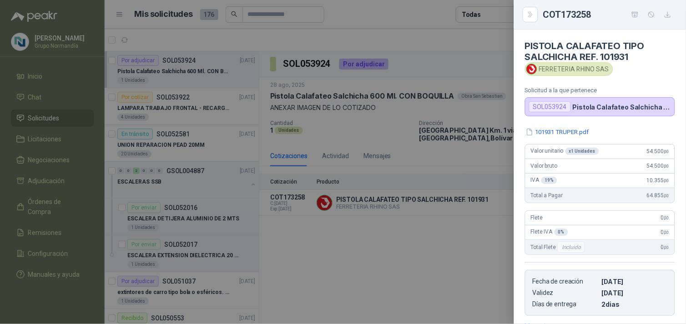
click at [490, 241] on div at bounding box center [343, 162] width 686 height 324
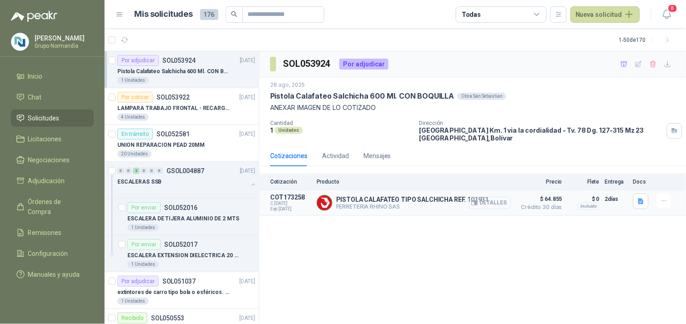
click at [494, 202] on button "Detalles" at bounding box center [489, 203] width 43 height 12
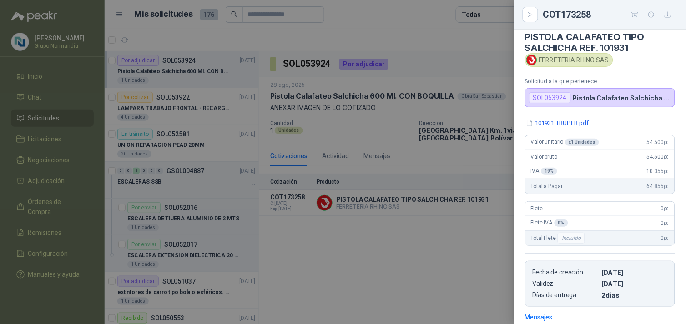
scroll to position [0, 0]
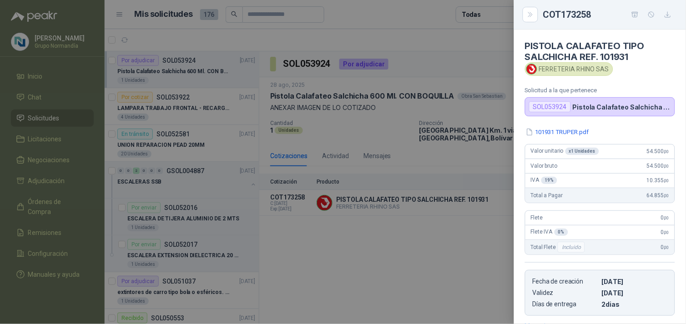
click at [639, 15] on button "button" at bounding box center [635, 14] width 15 height 15
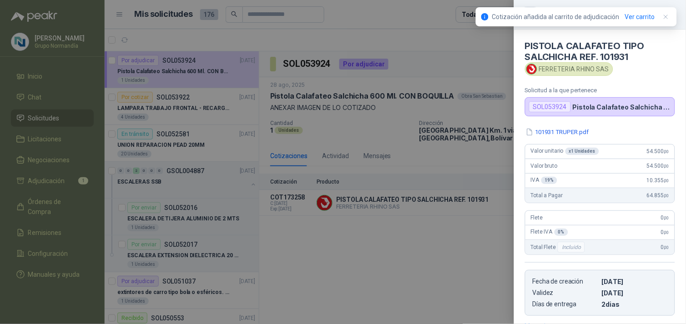
click at [445, 241] on div at bounding box center [343, 162] width 686 height 324
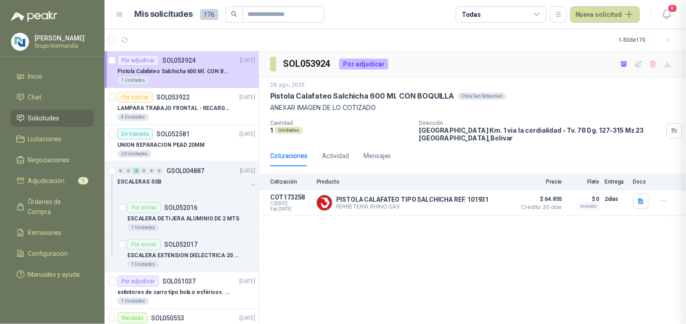
scroll to position [143, 0]
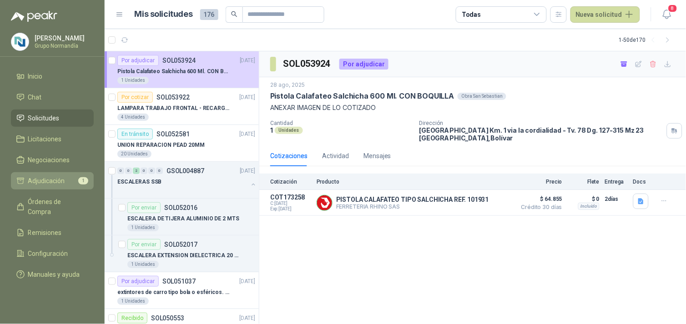
click at [50, 177] on span "Adjudicación" at bounding box center [46, 181] width 37 height 10
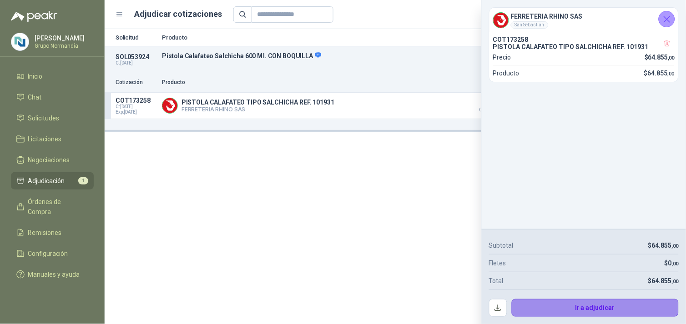
click at [605, 306] on button "Ir a adjudicar" at bounding box center [595, 308] width 167 height 18
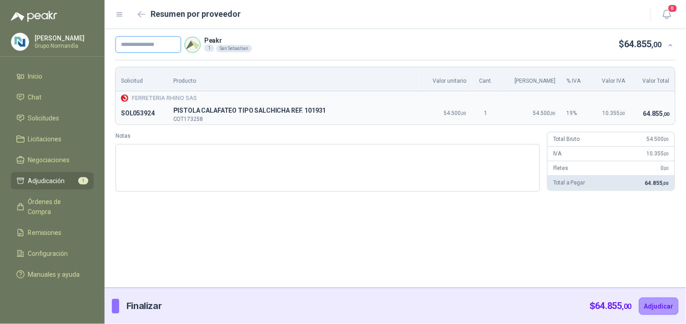
click at [142, 43] on input "text" at bounding box center [148, 44] width 65 height 16
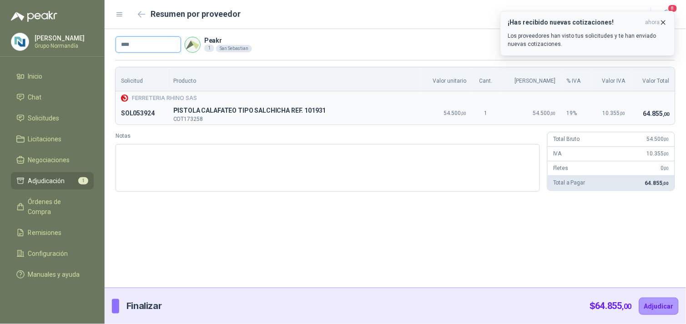
type input "****"
click at [598, 38] on p "Los proveedores han visto tus solicitudes y te han enviado nuevas cotizaciones." at bounding box center [587, 40] width 159 height 16
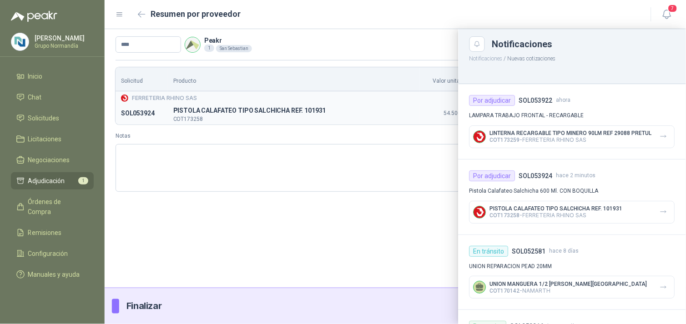
click at [274, 208] on div at bounding box center [395, 176] width 581 height 295
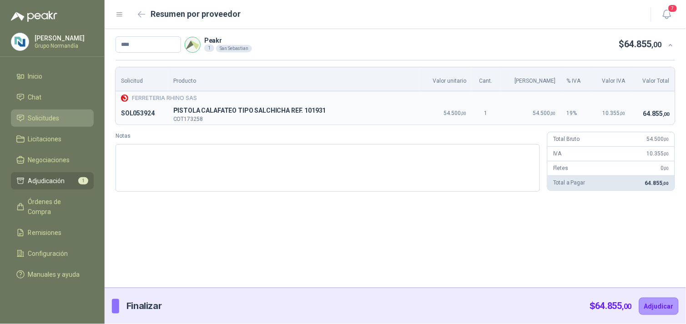
click at [41, 121] on span "Solicitudes" at bounding box center [43, 118] width 31 height 10
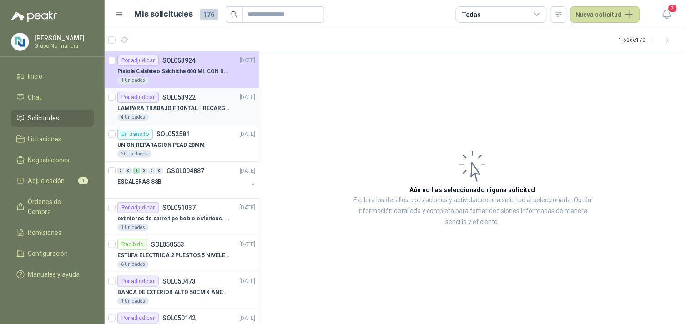
click at [192, 99] on p "SOL053922" at bounding box center [178, 97] width 33 height 6
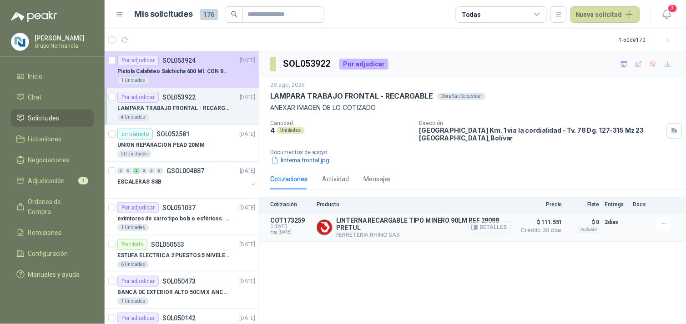
click at [488, 228] on button "Detalles" at bounding box center [489, 227] width 43 height 12
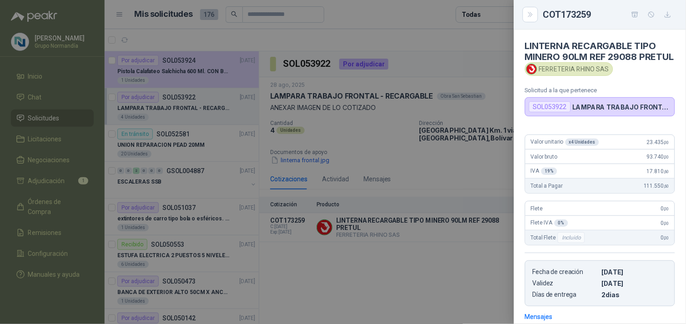
click at [565, 140] on div "Valor unitario x 4 Unidades 23.435 ,00 Valor bruto 93.740 ,00 IVA 19 % 17.810 ,…" at bounding box center [600, 216] width 172 height 179
click at [540, 136] on div "LINTERNA RECARGABLE TIPO MINERO 90LM REF 29088 PRETUL FERRETERIA RHINO SAS Soli…" at bounding box center [600, 177] width 172 height 295
drag, startPoint x: 540, startPoint y: 136, endPoint x: 659, endPoint y: 89, distance: 127.9
click at [659, 89] on article "LINTERNA RECARGABLE TIPO MINERO 90LM REF 29088 PRETUL FERRETERIA RHINO SAS Soli…" at bounding box center [600, 73] width 172 height 87
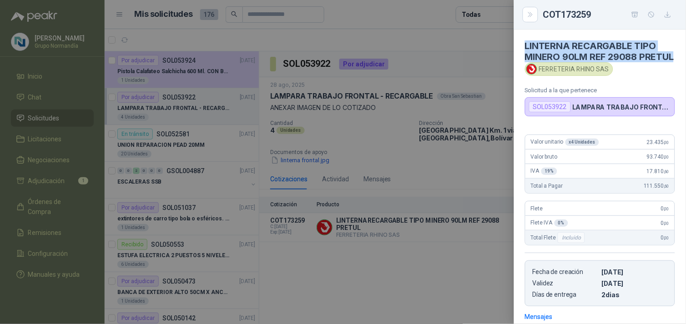
drag, startPoint x: 562, startPoint y: 69, endPoint x: 520, endPoint y: 44, distance: 49.0
click at [520, 44] on article "LINTERNA RECARGABLE TIPO MINERO 90LM REF 29088 PRETUL FERRETERIA RHINO SAS Soli…" at bounding box center [600, 73] width 172 height 87
copy h4 "LINTERNA RECARGABLE TIPO MINERO 90LM REF 29088 PRETUL"
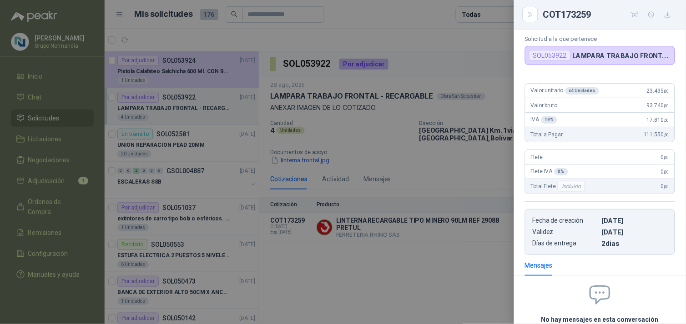
scroll to position [43, 0]
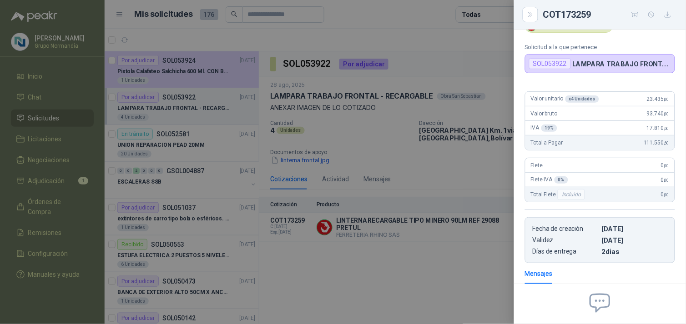
click at [446, 264] on div at bounding box center [343, 162] width 686 height 324
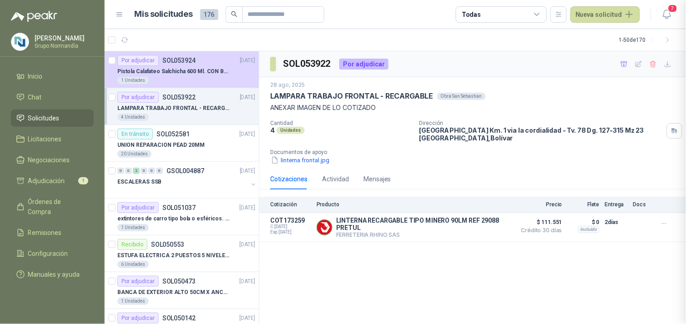
scroll to position [144, 0]
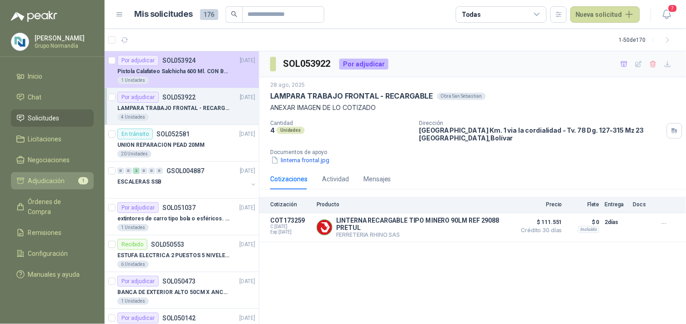
click at [39, 180] on span "Adjudicación" at bounding box center [46, 181] width 37 height 10
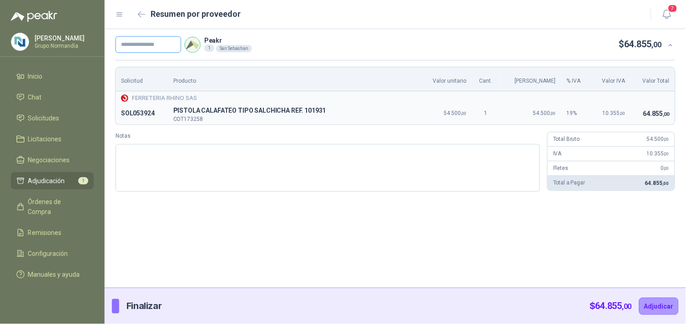
click at [151, 40] on input "text" at bounding box center [148, 44] width 65 height 16
type input "****"
click at [662, 302] on button "Adjudicar" at bounding box center [659, 306] width 40 height 17
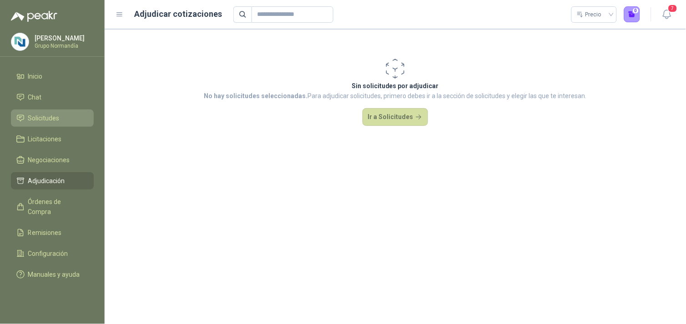
click at [39, 115] on span "Solicitudes" at bounding box center [43, 118] width 31 height 10
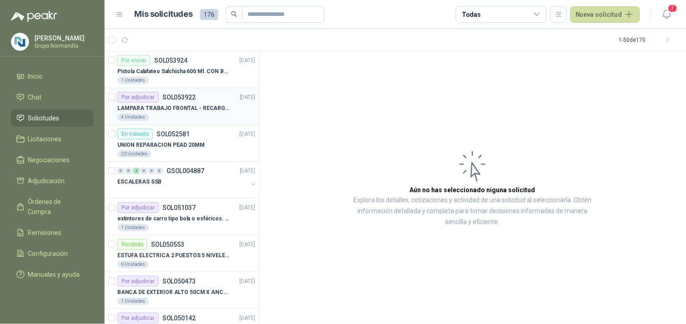
click at [185, 111] on p "LAMPARA TRABAJO FRONTAL - RECARGABLE" at bounding box center [173, 108] width 113 height 9
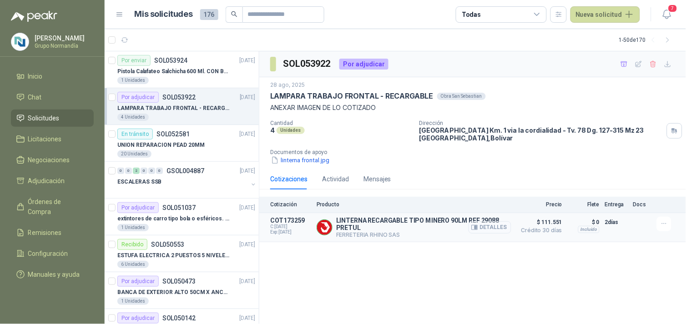
click at [490, 228] on button "Detalles" at bounding box center [489, 227] width 43 height 12
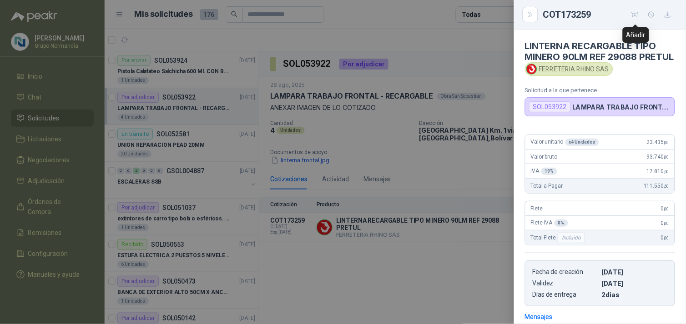
click at [635, 12] on icon "button" at bounding box center [635, 15] width 8 height 8
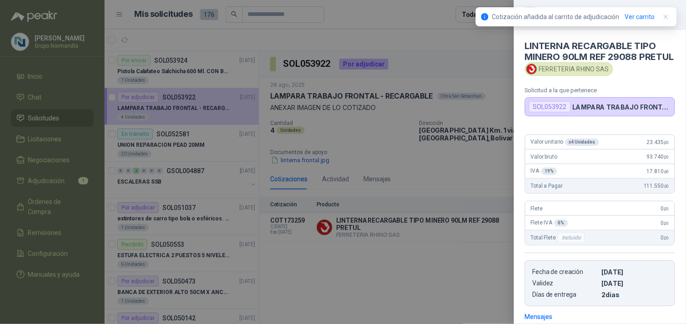
click at [383, 266] on div at bounding box center [343, 162] width 686 height 324
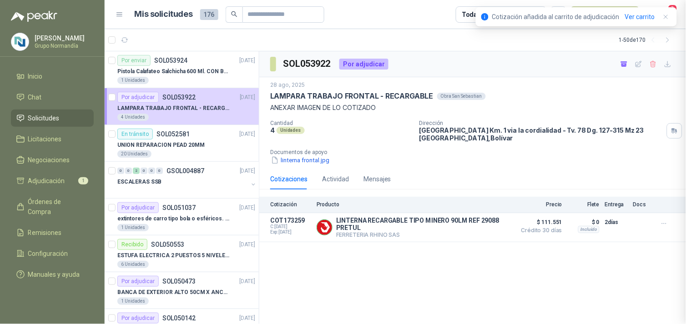
scroll to position [144, 0]
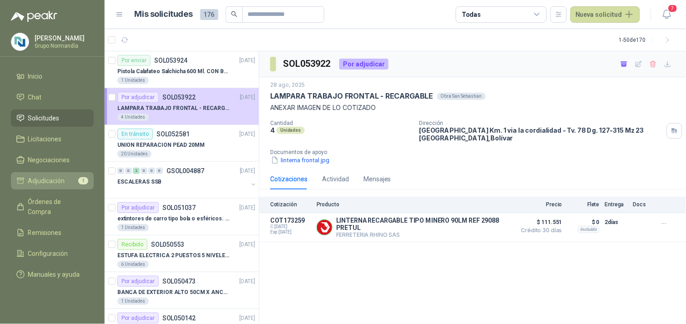
click at [49, 183] on span "Adjudicación" at bounding box center [46, 181] width 37 height 10
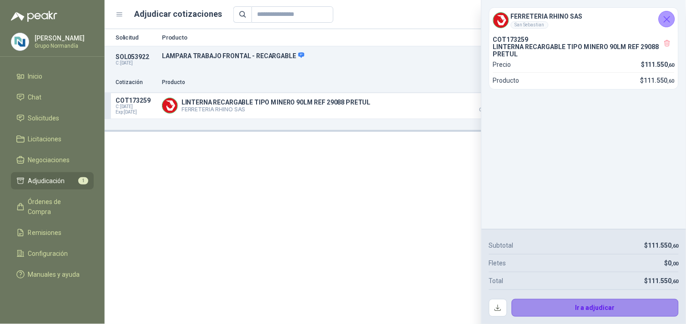
click at [601, 305] on button "Ir a adjudicar" at bounding box center [595, 308] width 167 height 18
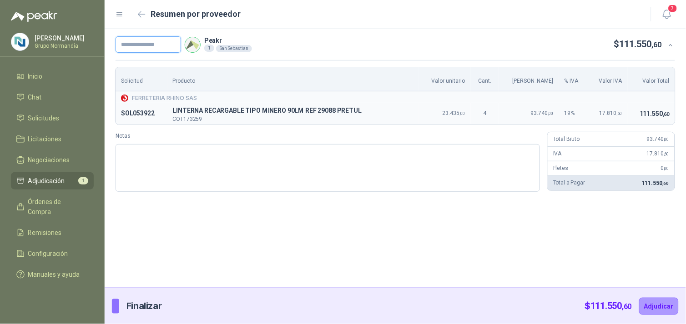
click at [174, 45] on input "text" at bounding box center [148, 44] width 65 height 16
type input "****"
click at [660, 310] on button "Adjudicar" at bounding box center [659, 306] width 40 height 17
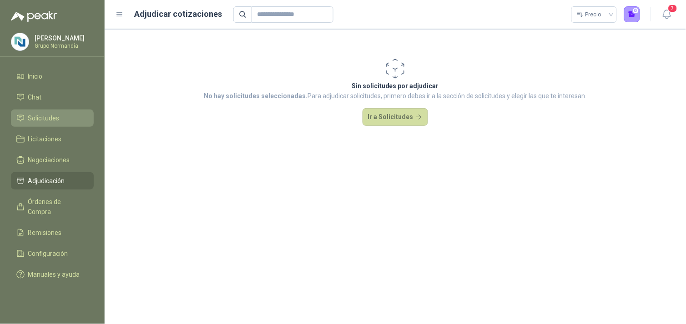
click at [29, 119] on span "Solicitudes" at bounding box center [43, 118] width 31 height 10
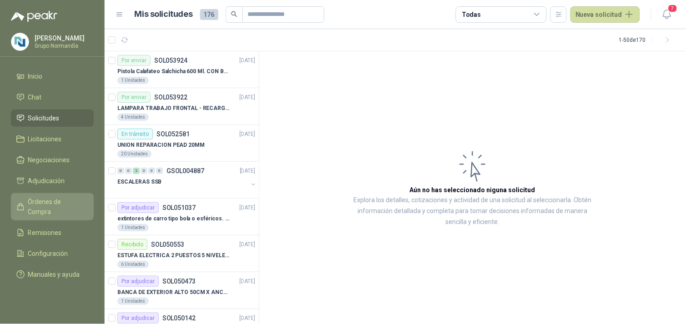
click at [53, 201] on span "Órdenes de Compra" at bounding box center [56, 207] width 57 height 20
